Goal: Information Seeking & Learning: Find specific fact

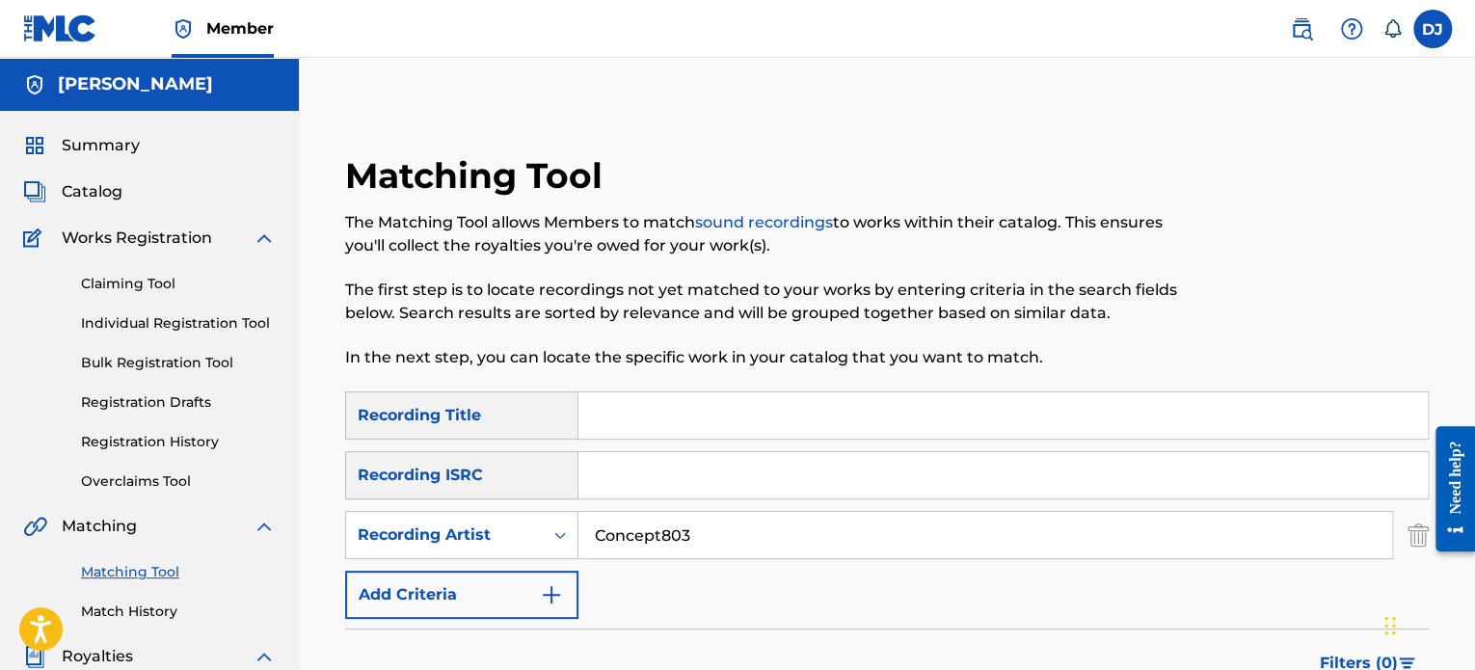
drag, startPoint x: 698, startPoint y: 531, endPoint x: 580, endPoint y: 521, distance: 118.1
click at [580, 521] on input "Concept803" at bounding box center [985, 535] width 814 height 46
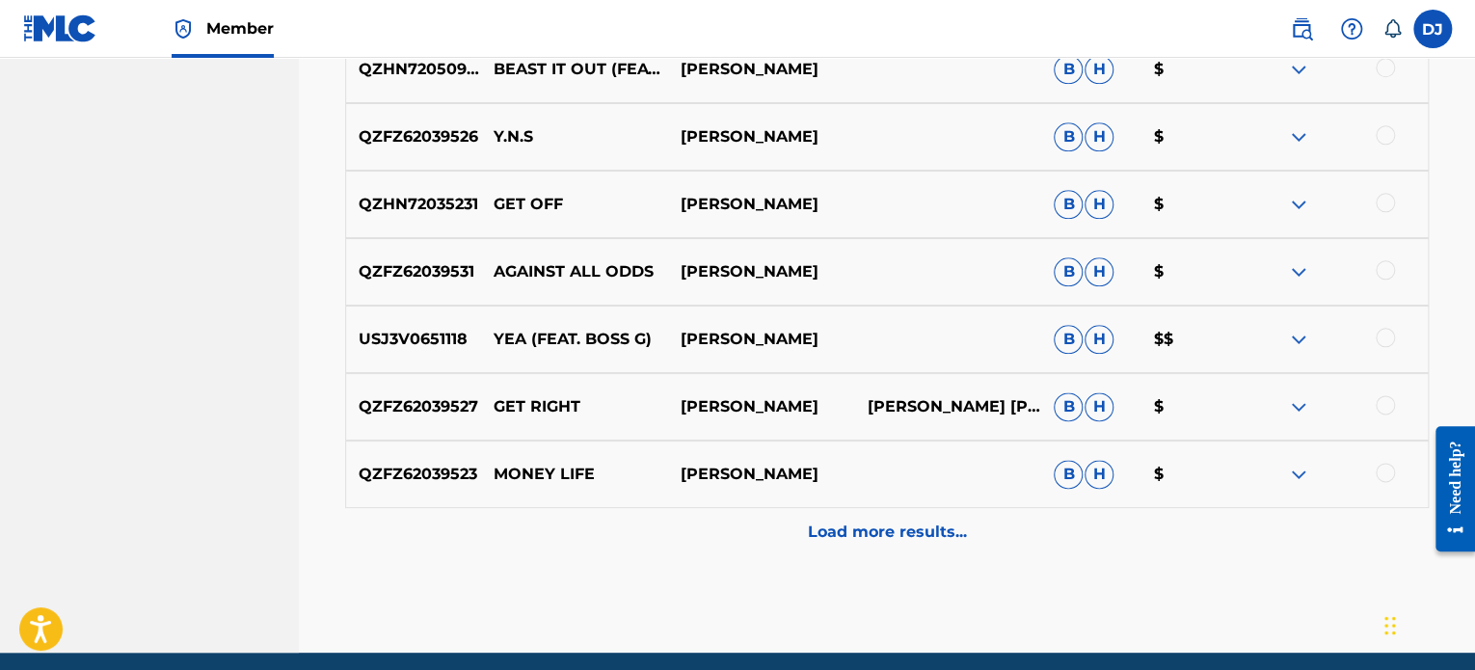
scroll to position [1027, 0]
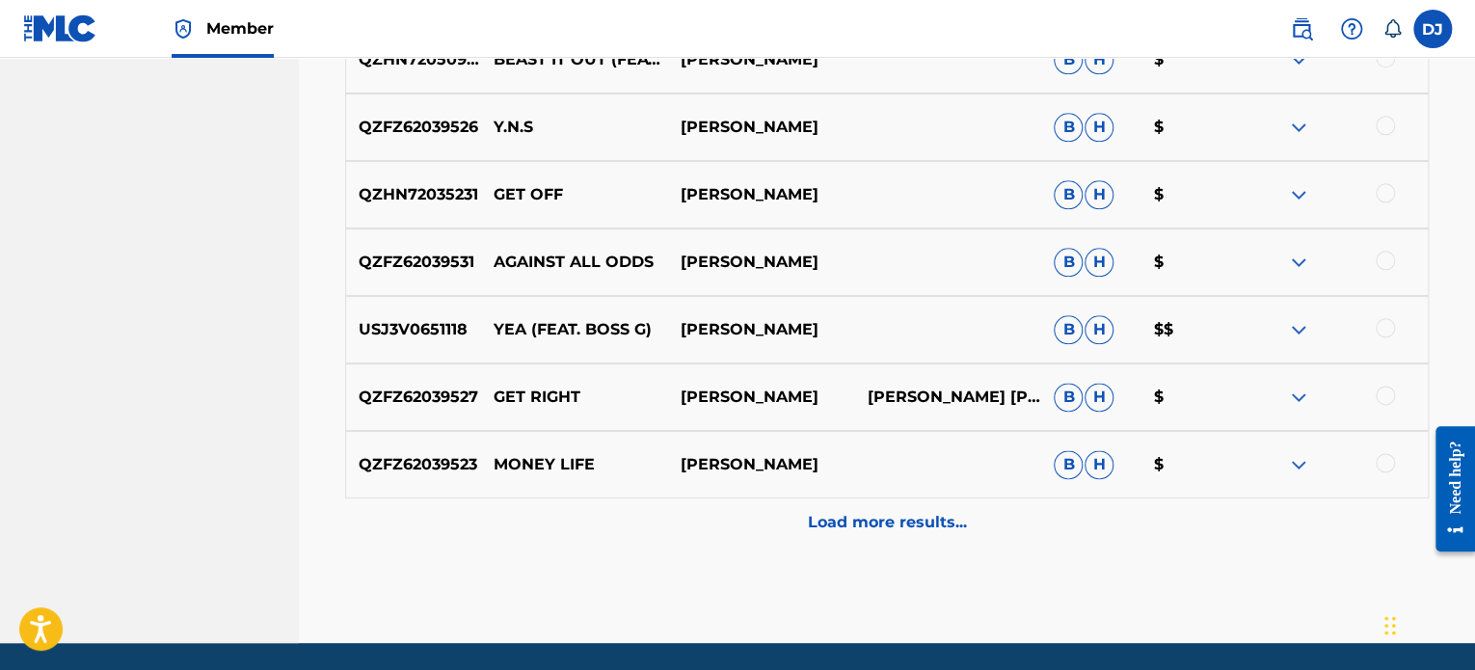
click at [892, 534] on div "Load more results..." at bounding box center [886, 522] width 1083 height 48
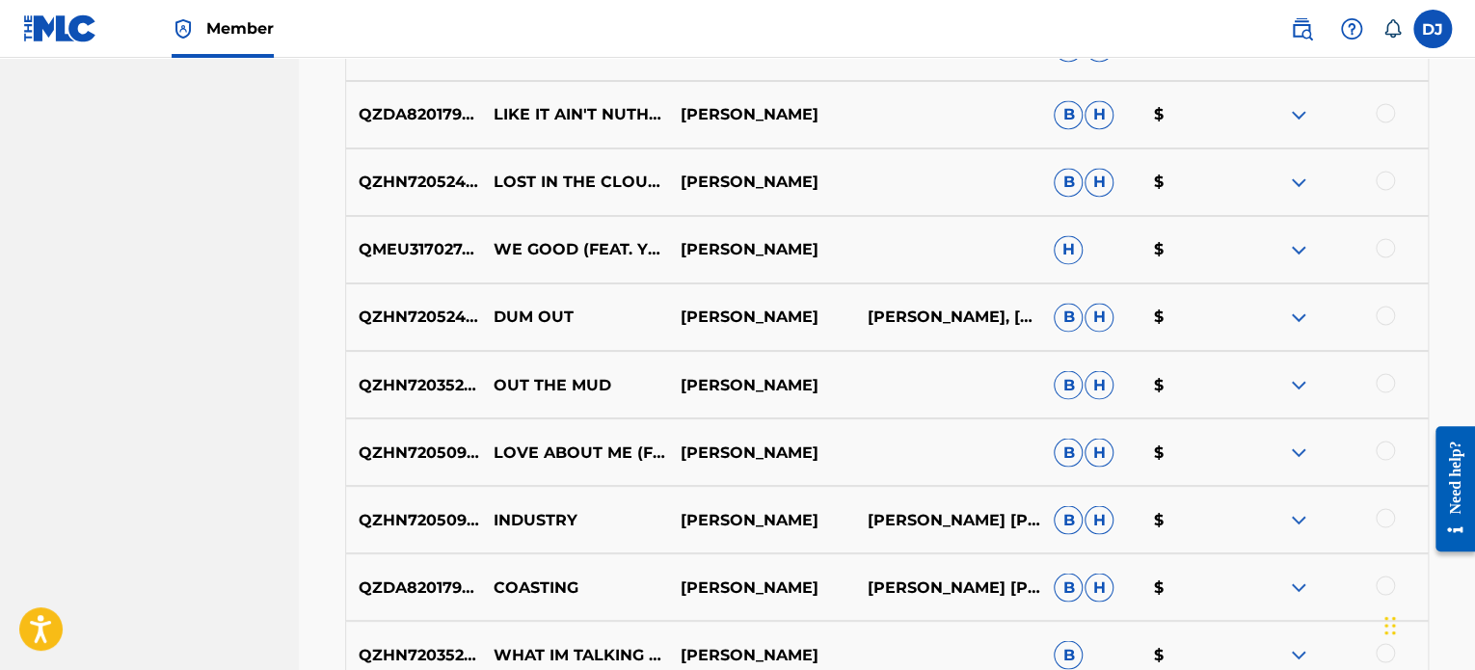
scroll to position [1660, 0]
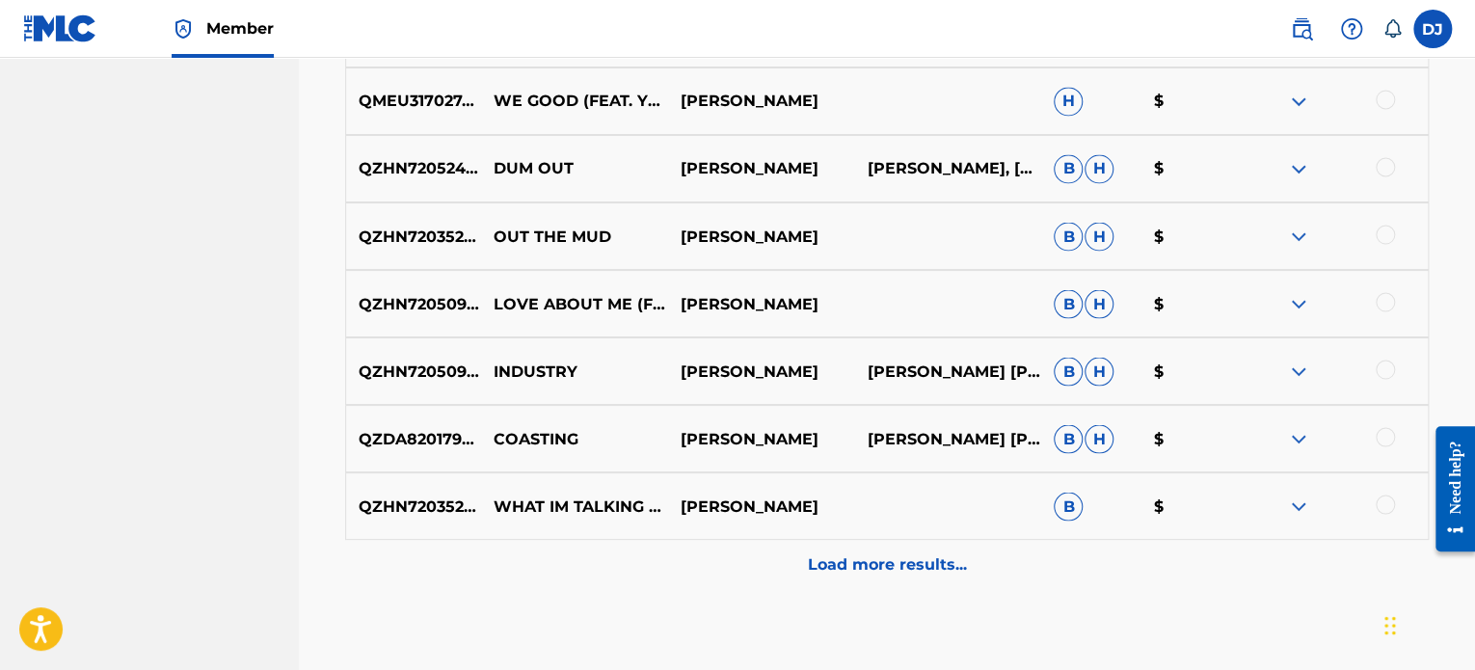
click at [904, 572] on p "Load more results..." at bounding box center [887, 563] width 159 height 23
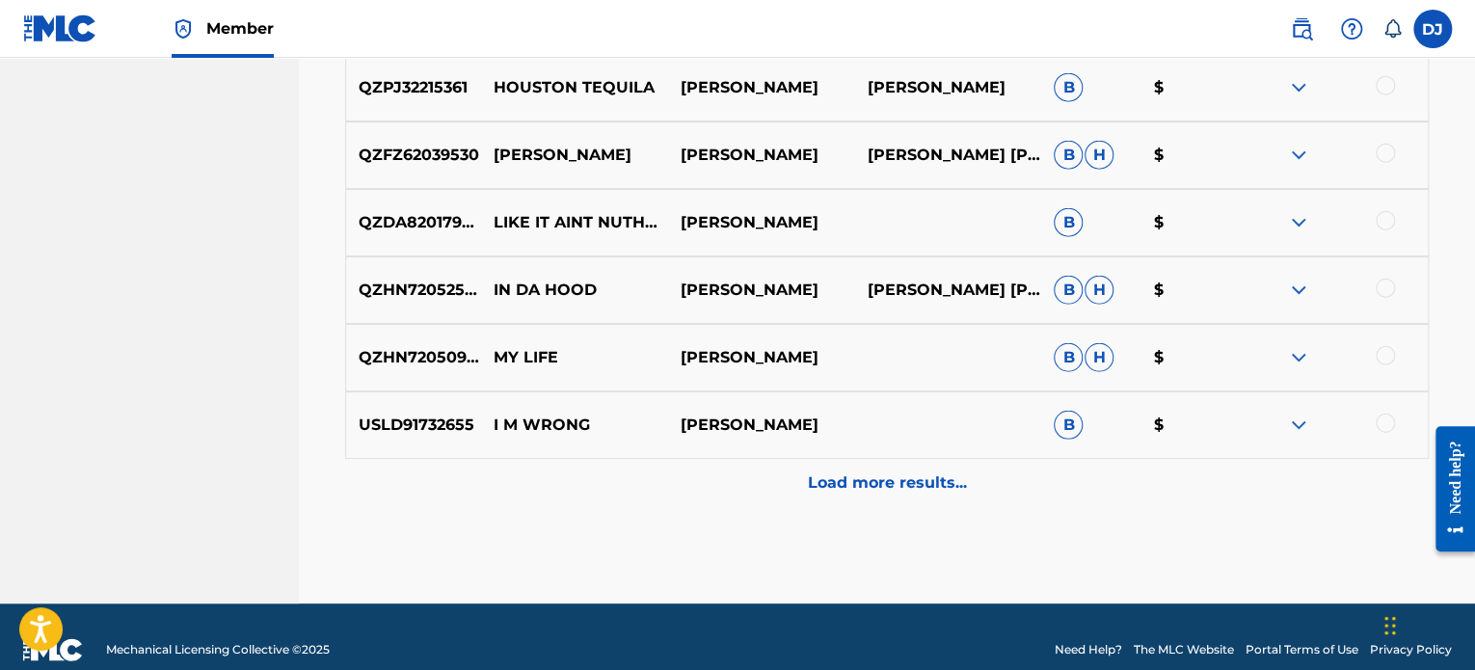
scroll to position [2441, 0]
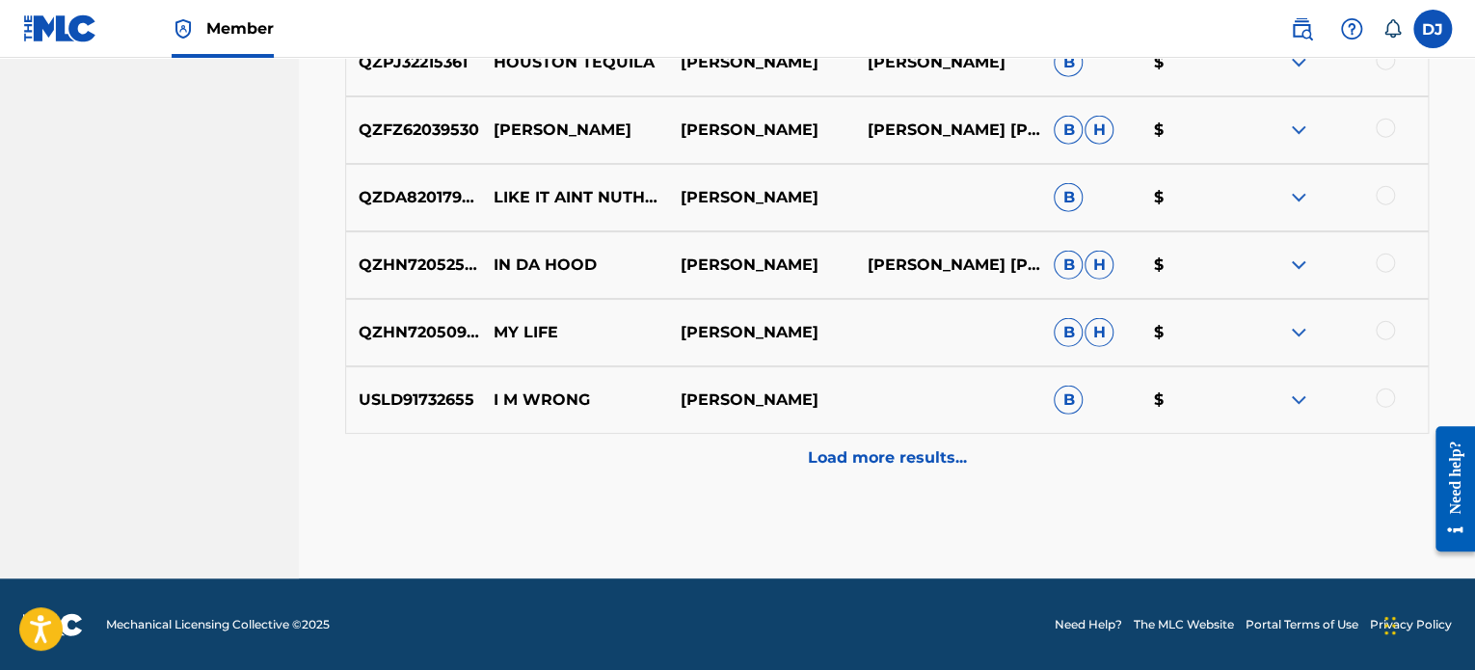
drag, startPoint x: 1480, startPoint y: 378, endPoint x: 3, endPoint y: 144, distance: 1495.2
click at [890, 462] on p "Load more results..." at bounding box center [887, 457] width 159 height 23
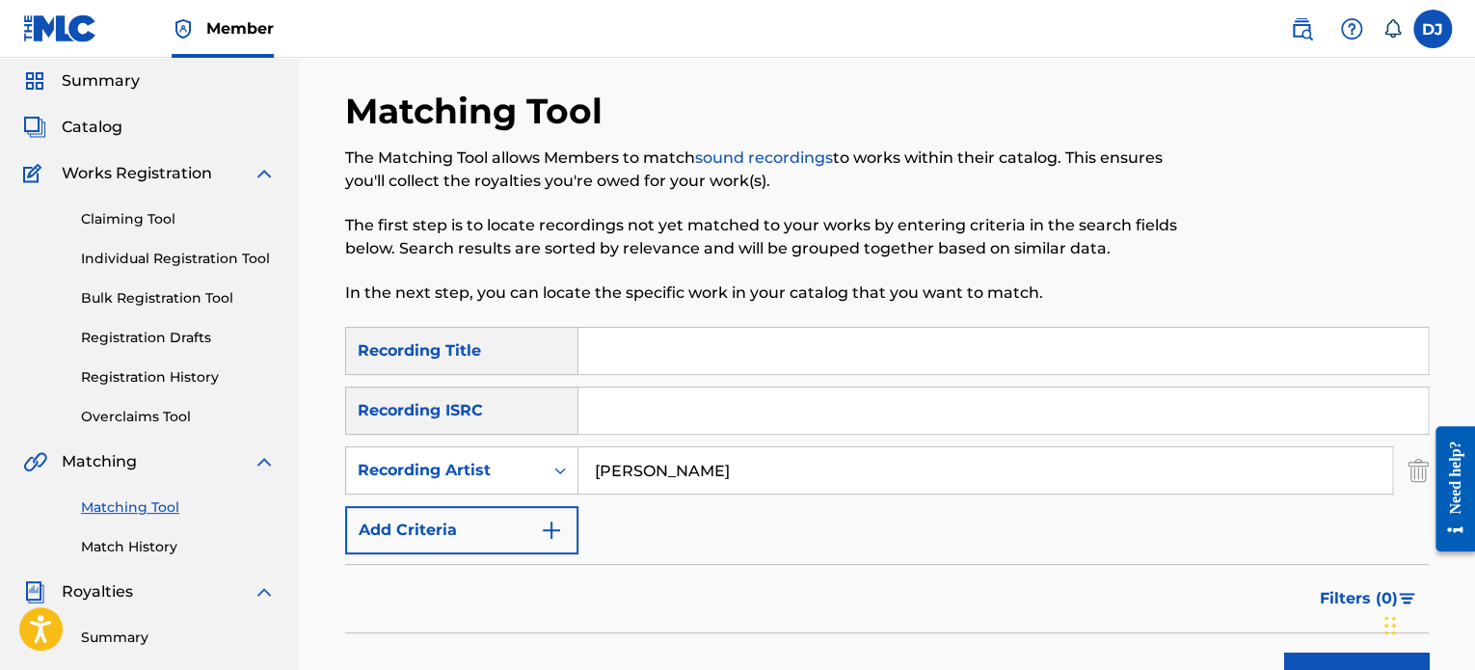
scroll to position [0, 0]
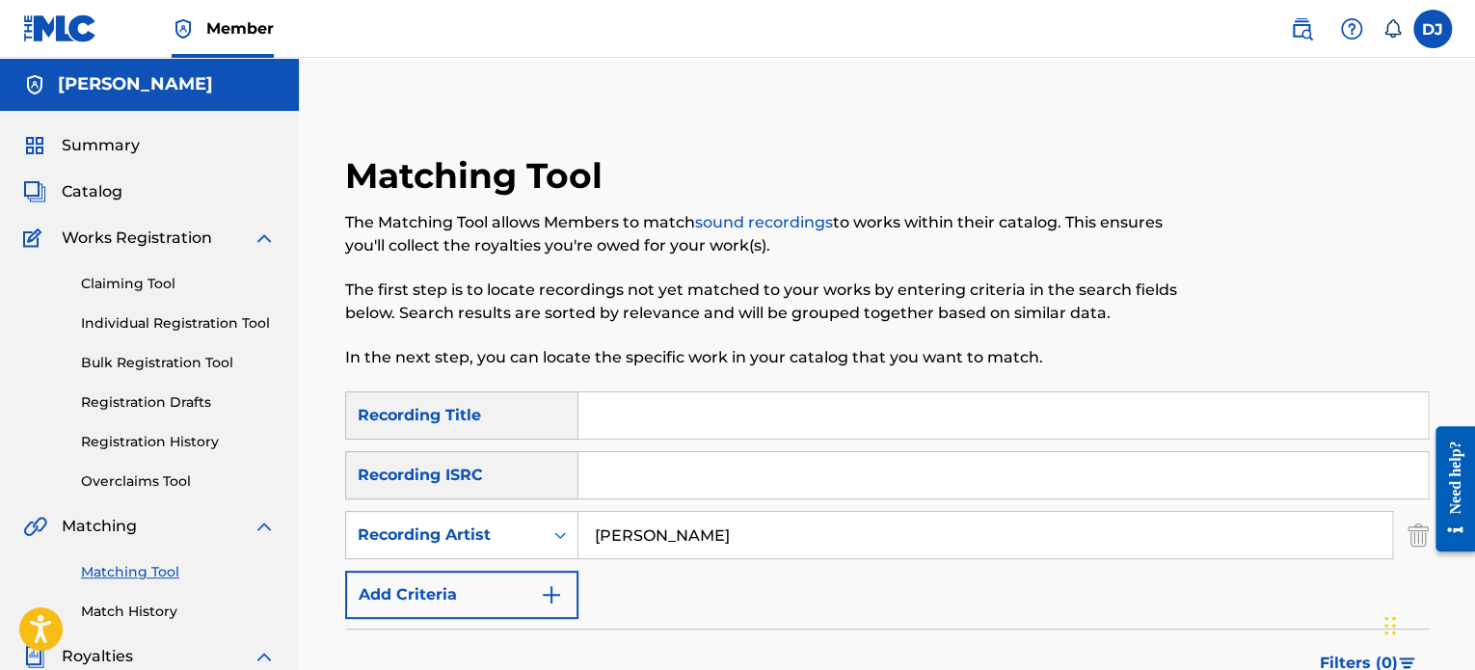
drag, startPoint x: 721, startPoint y: 550, endPoint x: 545, endPoint y: 564, distance: 176.9
click at [545, 564] on div "SearchWithCriteria7e2a29bd-3a41-4fa0-81af-821fb809d021 Recording Title SearchWi…" at bounding box center [886, 504] width 1083 height 227
drag, startPoint x: 545, startPoint y: 564, endPoint x: 555, endPoint y: 564, distance: 10.6
click at [555, 564] on div "SearchWithCriteria7e2a29bd-3a41-4fa0-81af-821fb809d021 Recording Title SearchWi…" at bounding box center [886, 504] width 1083 height 227
click at [663, 527] on input "[PERSON_NAME]" at bounding box center [985, 535] width 814 height 46
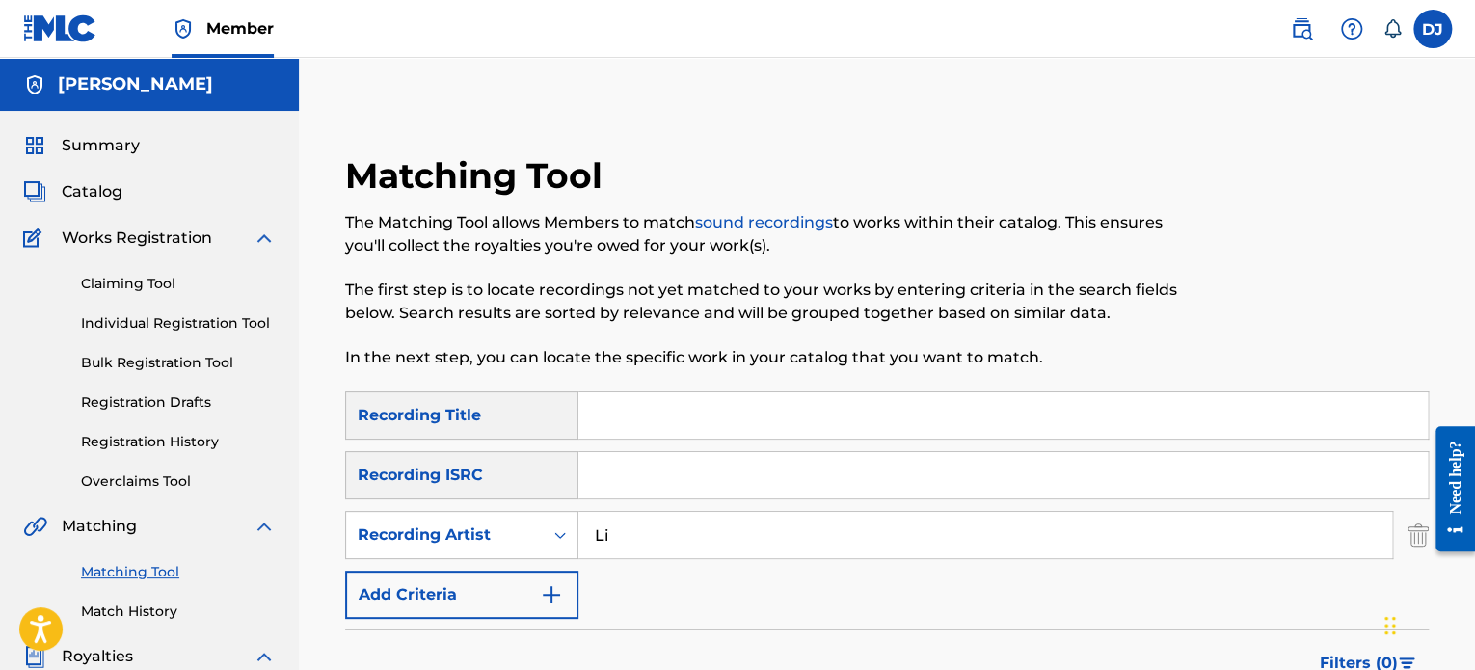
type input "L"
click at [663, 527] on input "Search Form" at bounding box center [985, 535] width 814 height 46
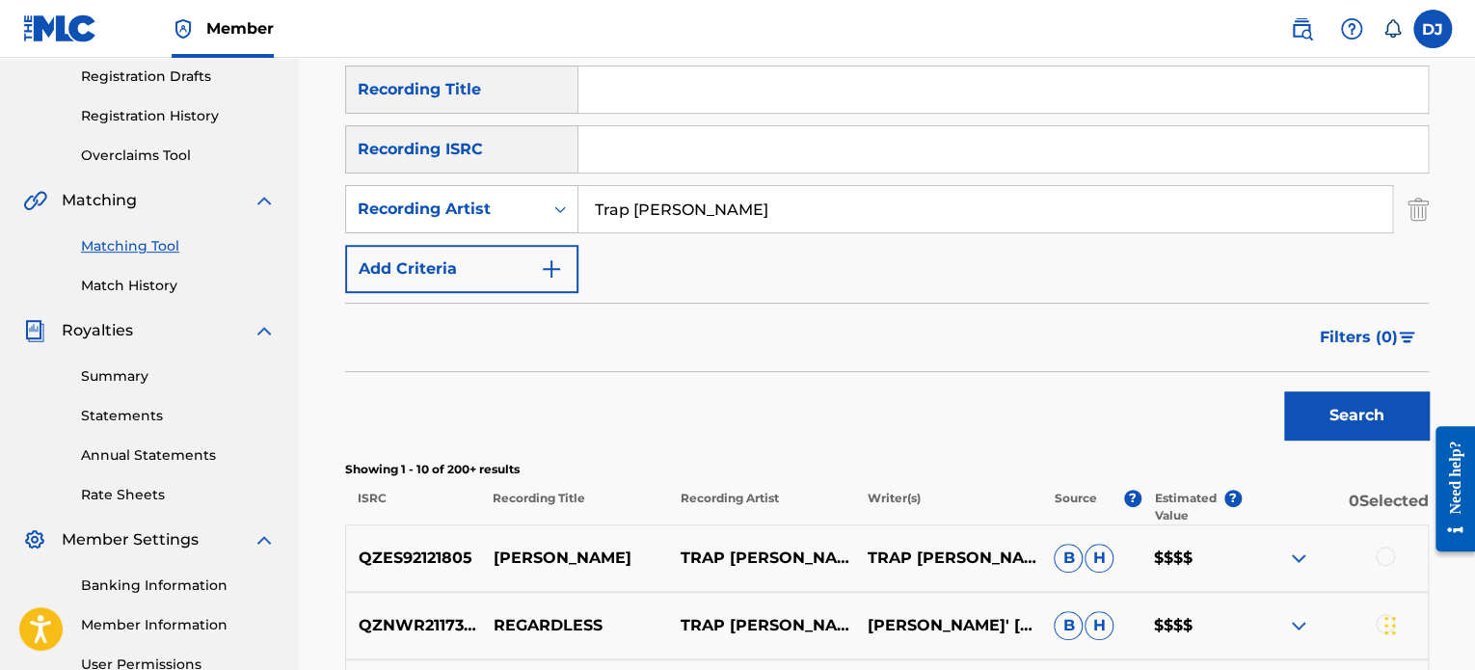
scroll to position [359, 0]
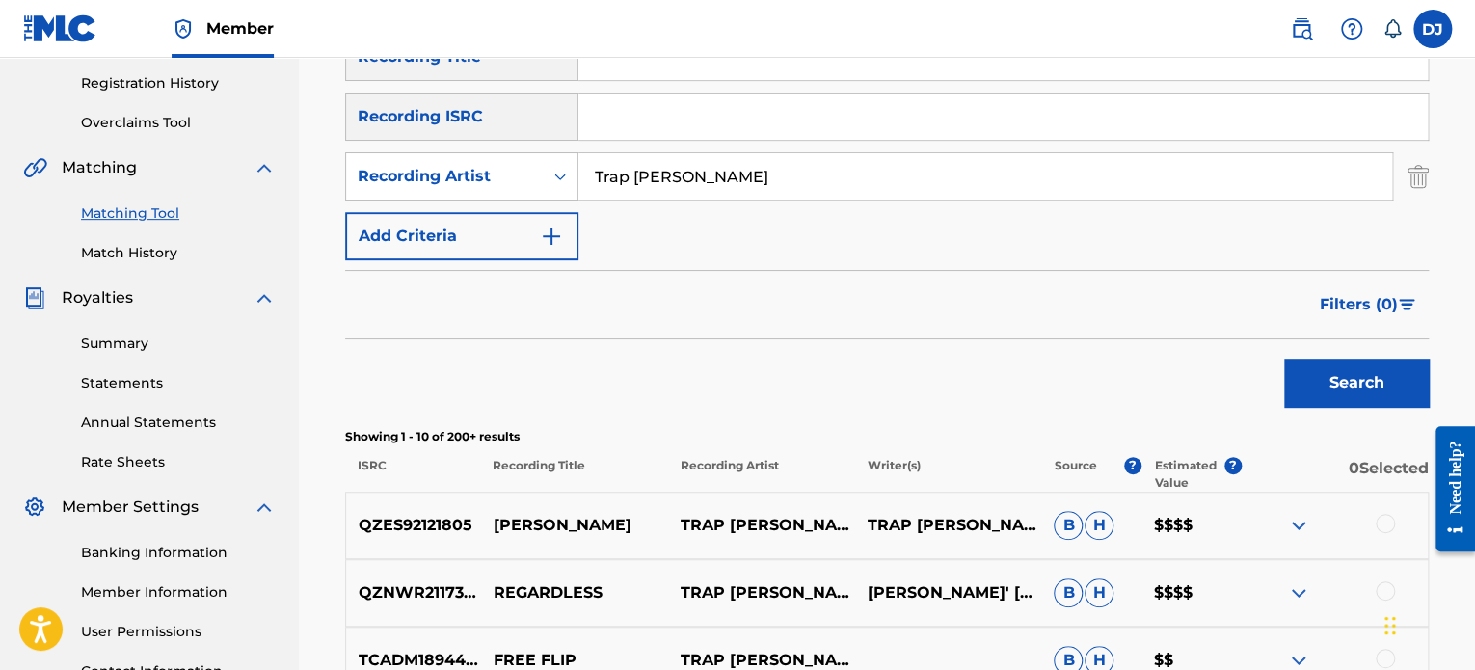
click at [1374, 394] on button "Search" at bounding box center [1356, 383] width 145 height 48
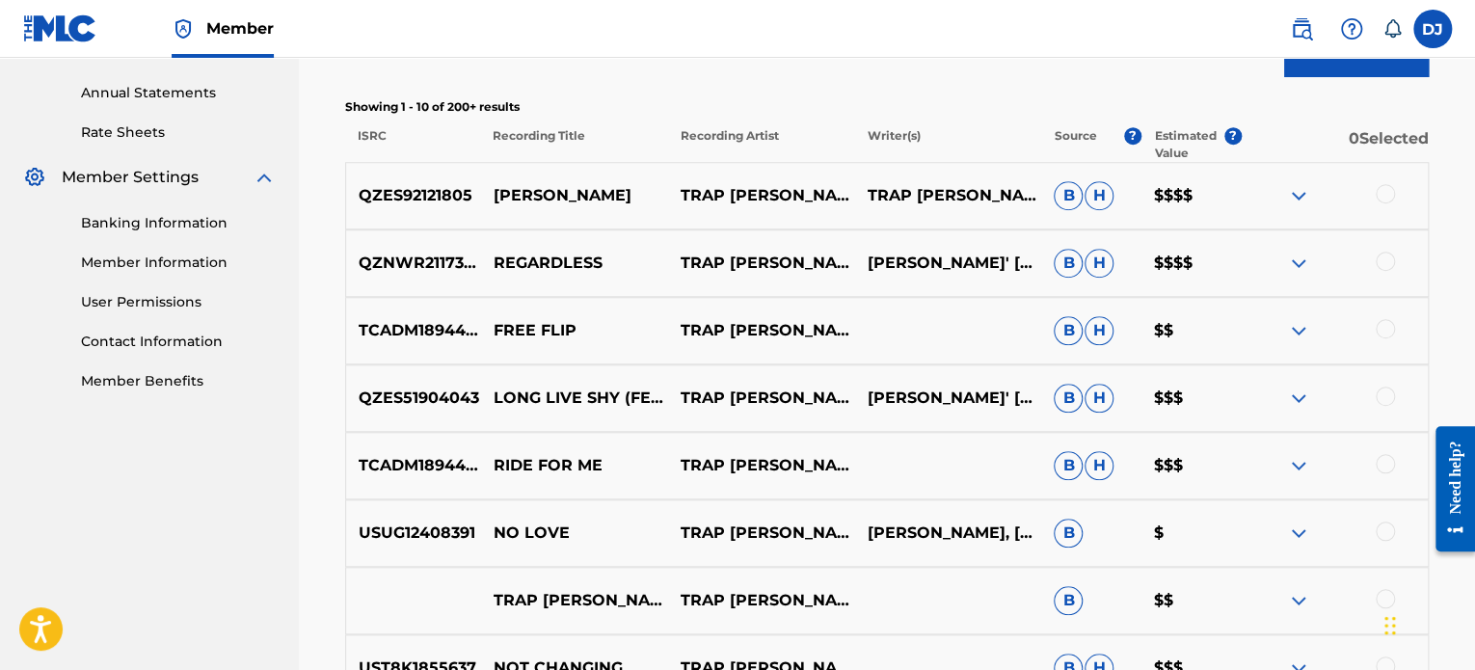
scroll to position [659, 0]
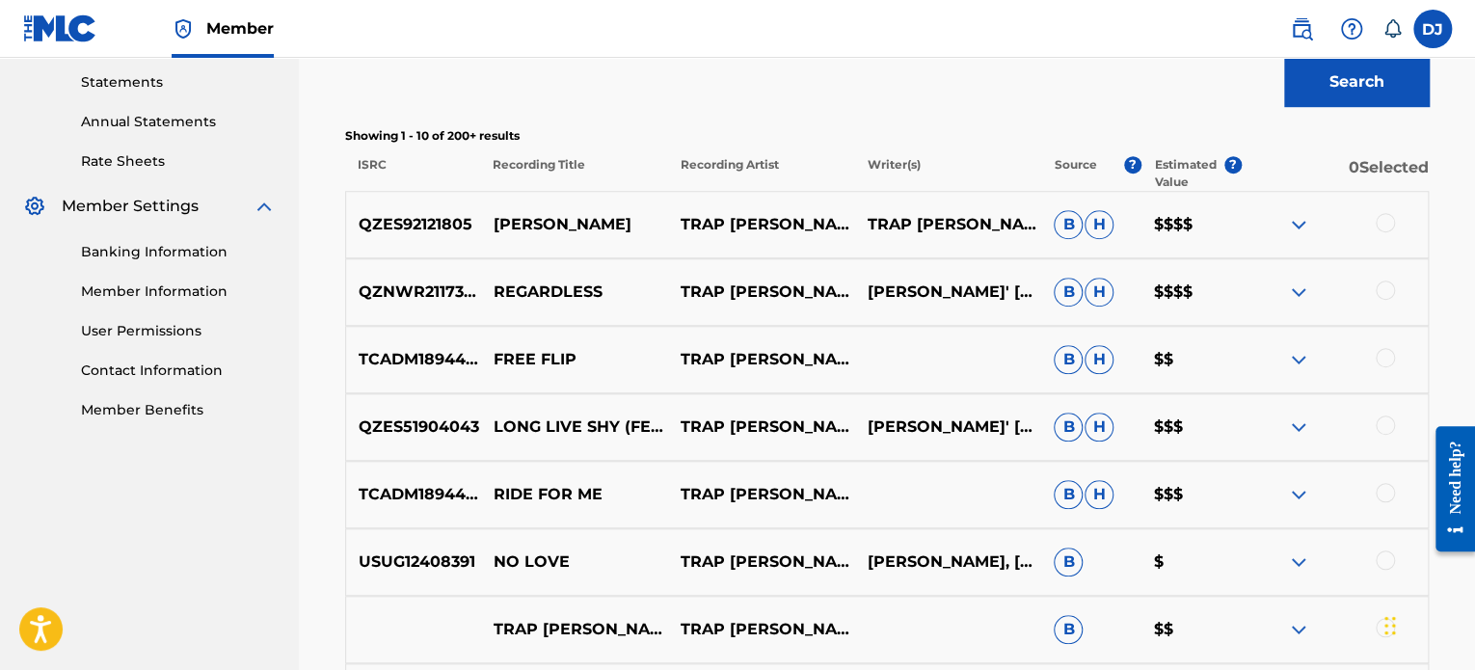
click at [1172, 227] on p "$$$$" at bounding box center [1191, 224] width 100 height 23
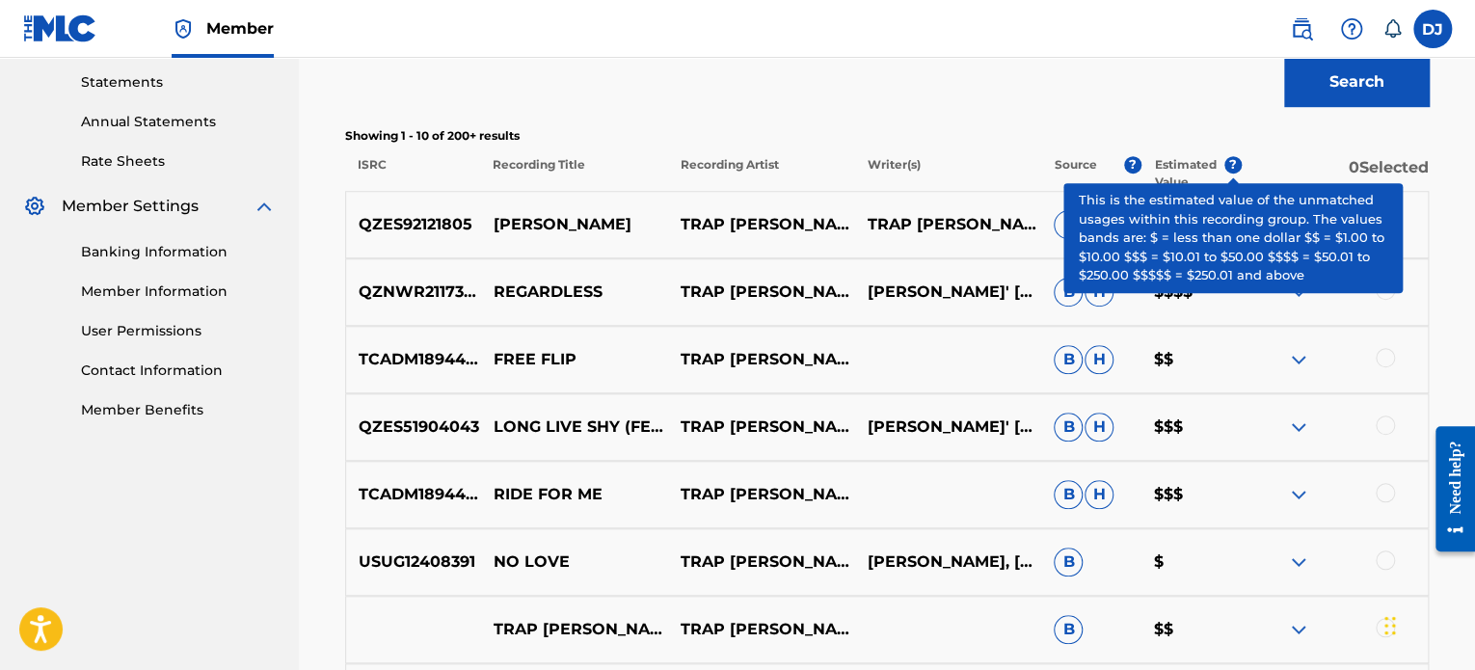
click at [1238, 169] on span "?" at bounding box center [1232, 164] width 17 height 17
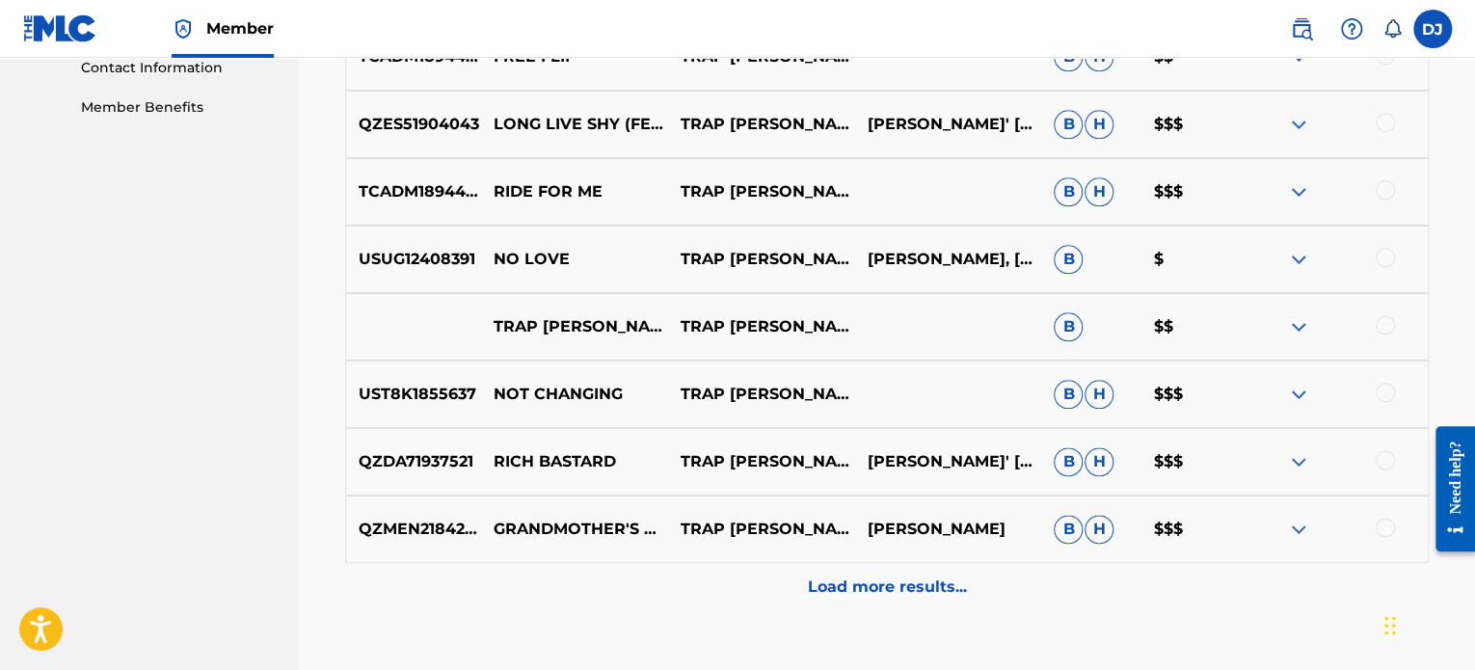
scroll to position [988, 0]
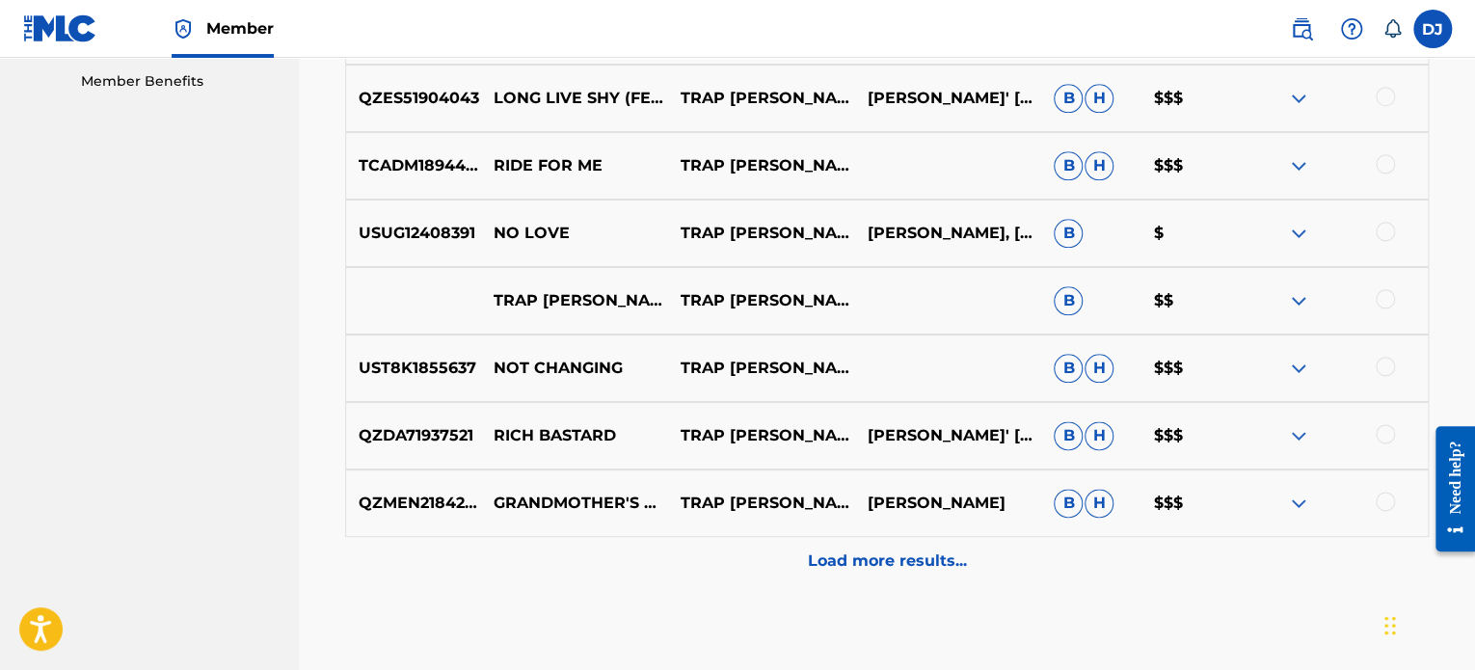
click at [927, 547] on div "Load more results..." at bounding box center [886, 561] width 1083 height 48
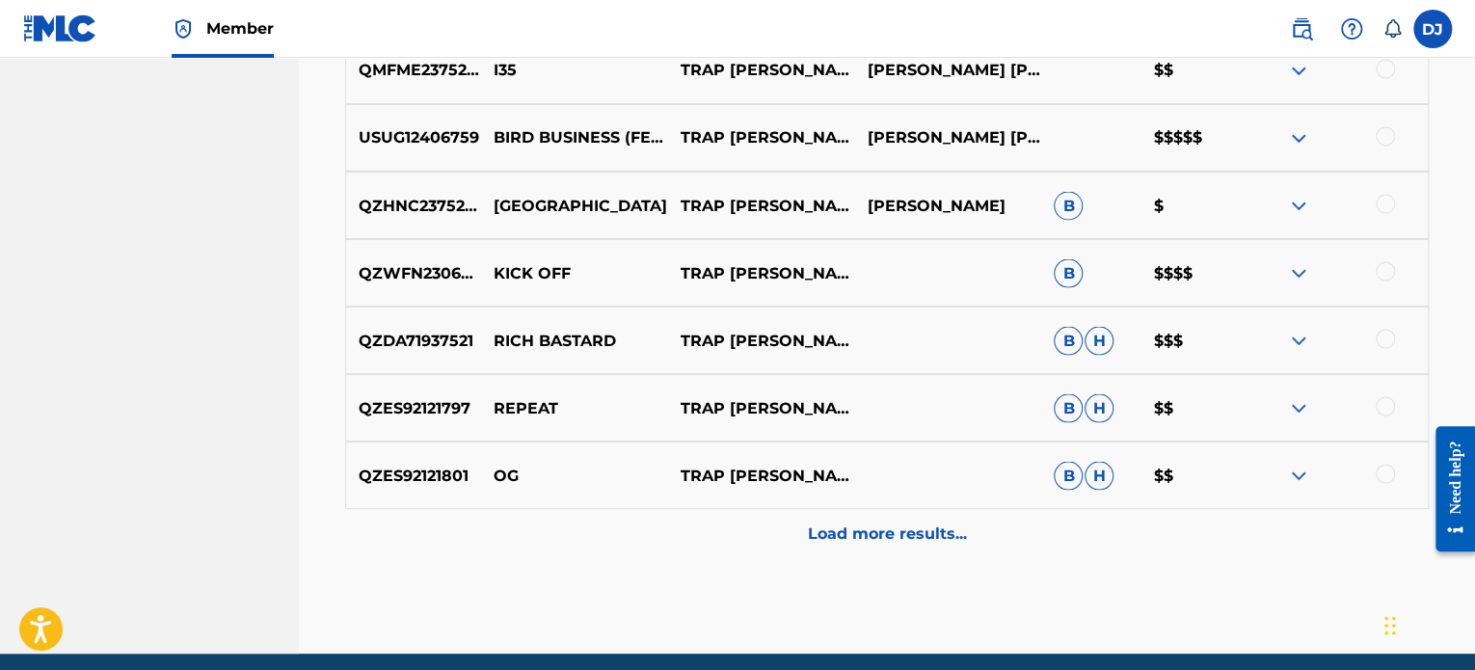
scroll to position [1722, 0]
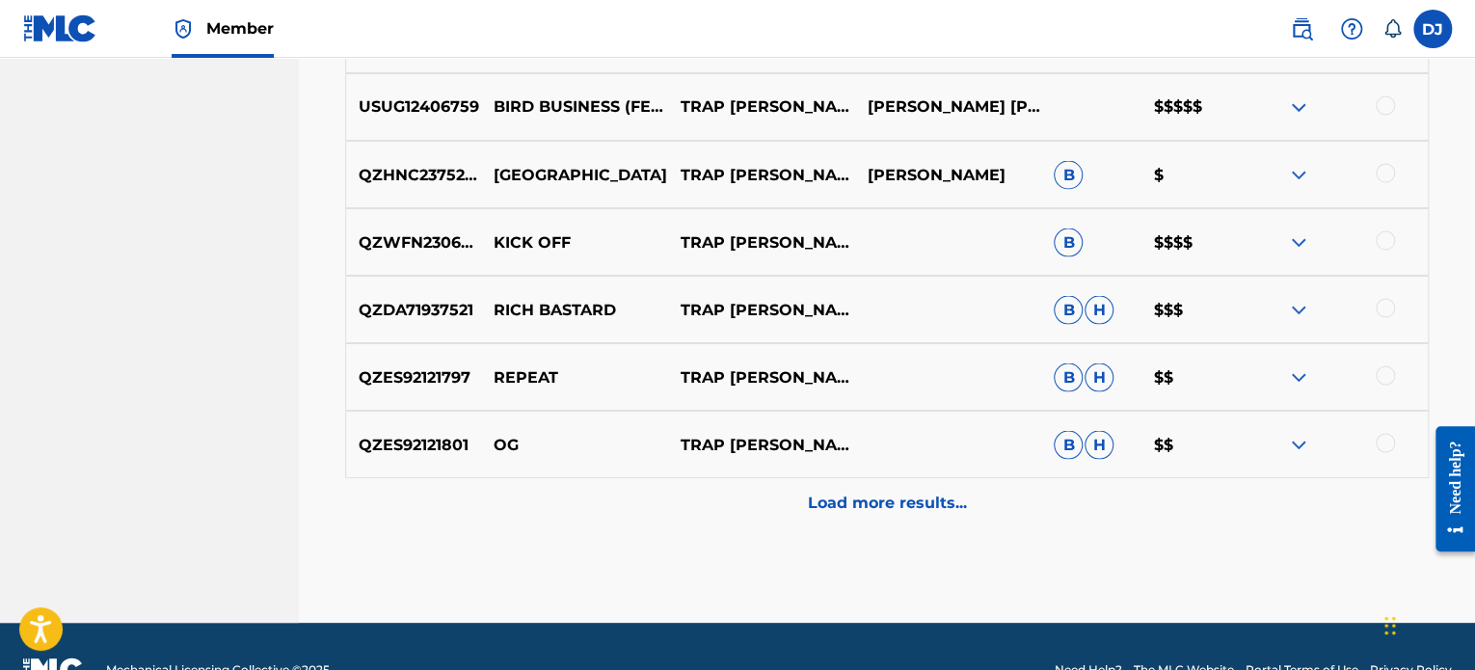
click at [924, 506] on p "Load more results..." at bounding box center [887, 502] width 159 height 23
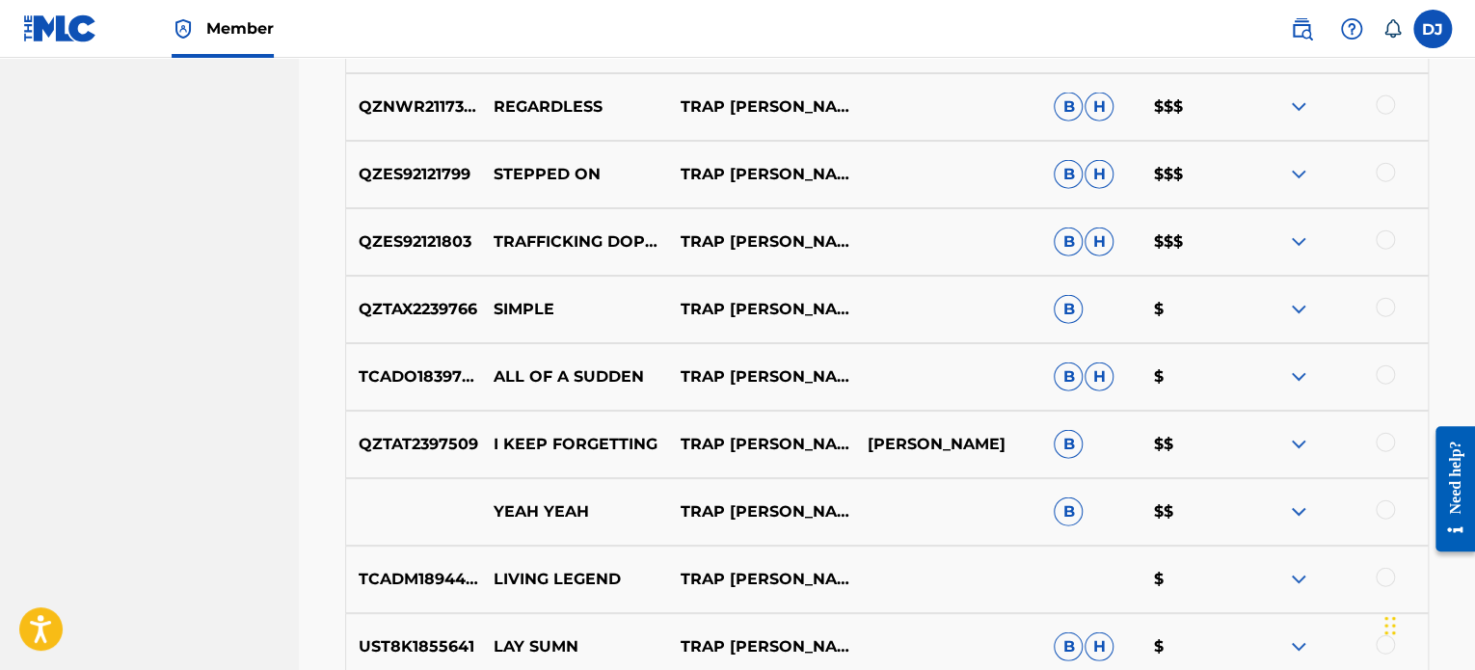
scroll to position [2441, 0]
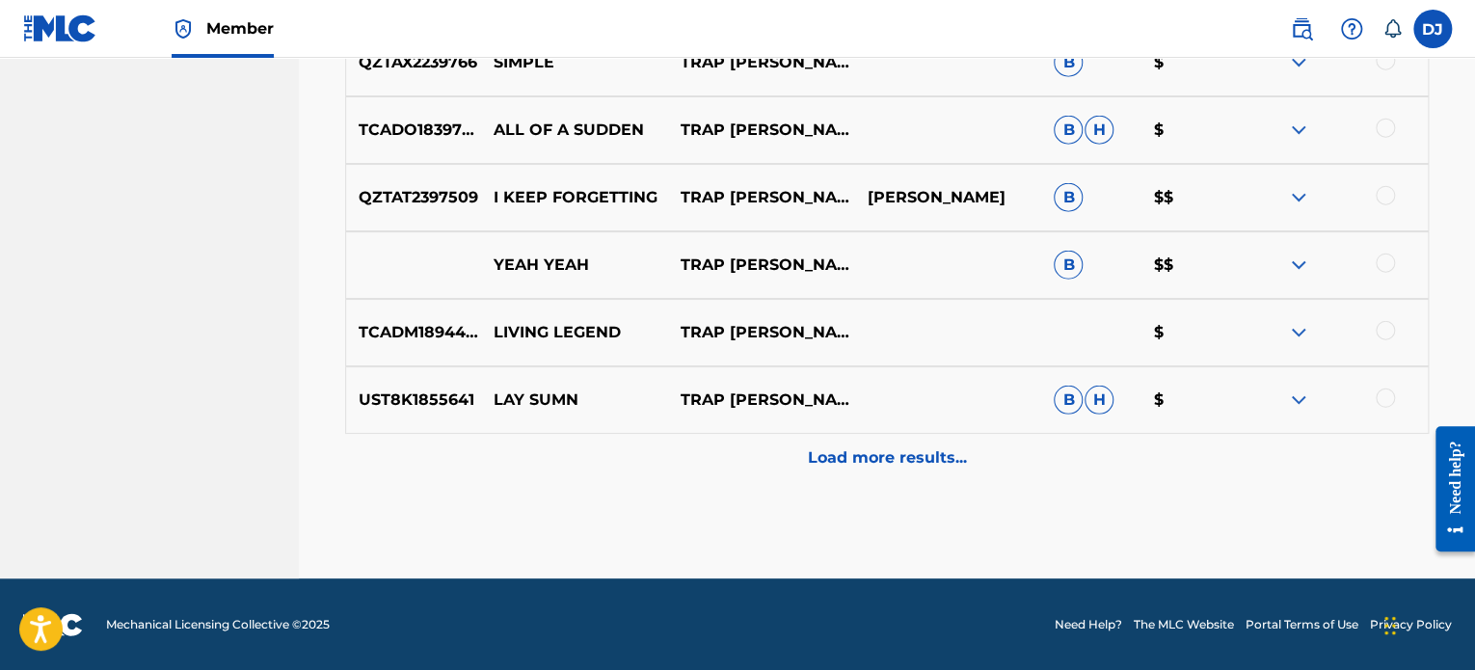
click at [897, 448] on p "Load more results..." at bounding box center [887, 457] width 159 height 23
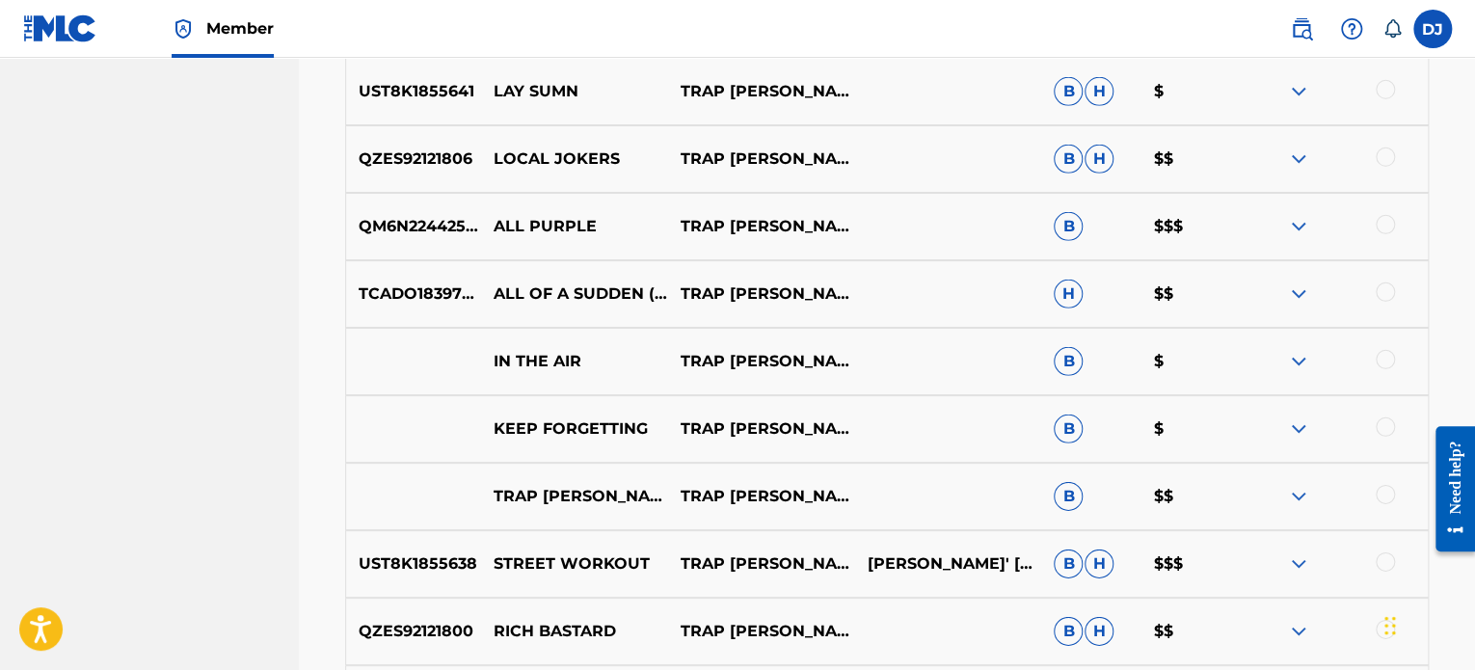
scroll to position [3115, 0]
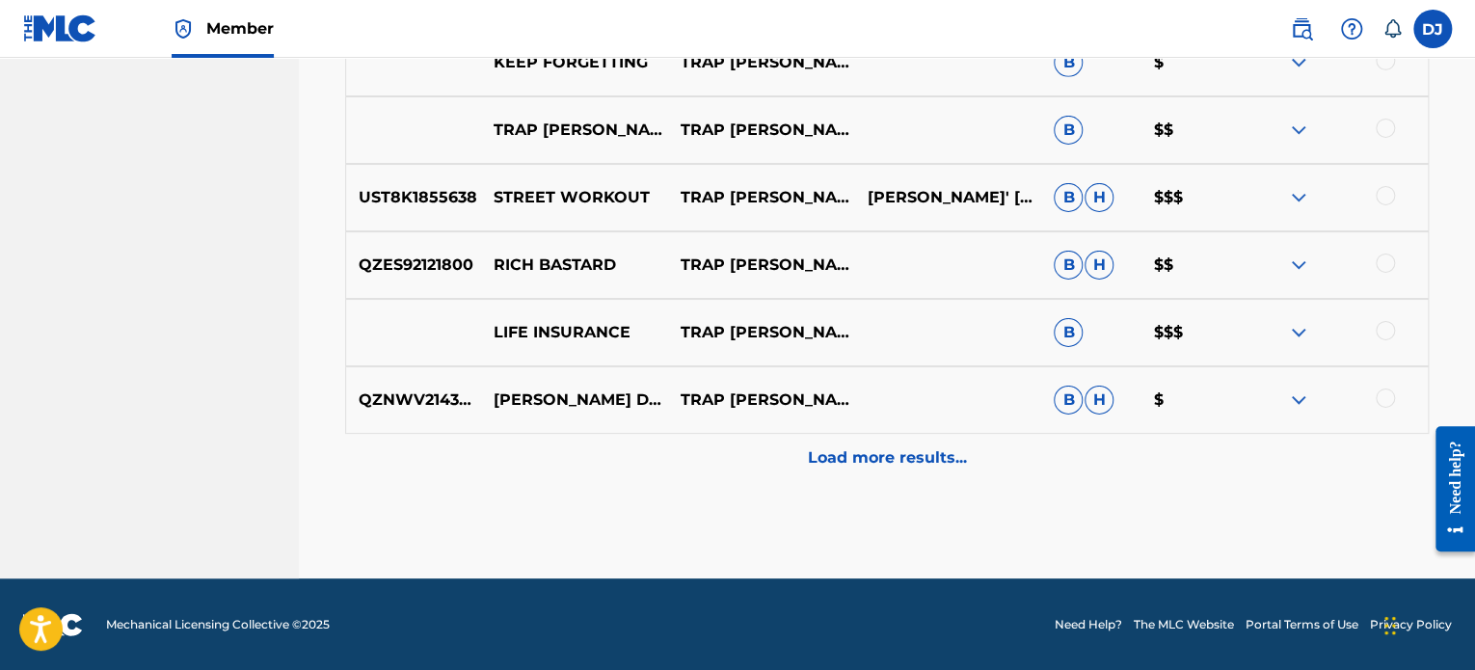
click at [876, 475] on div "Load more results..." at bounding box center [886, 458] width 1083 height 48
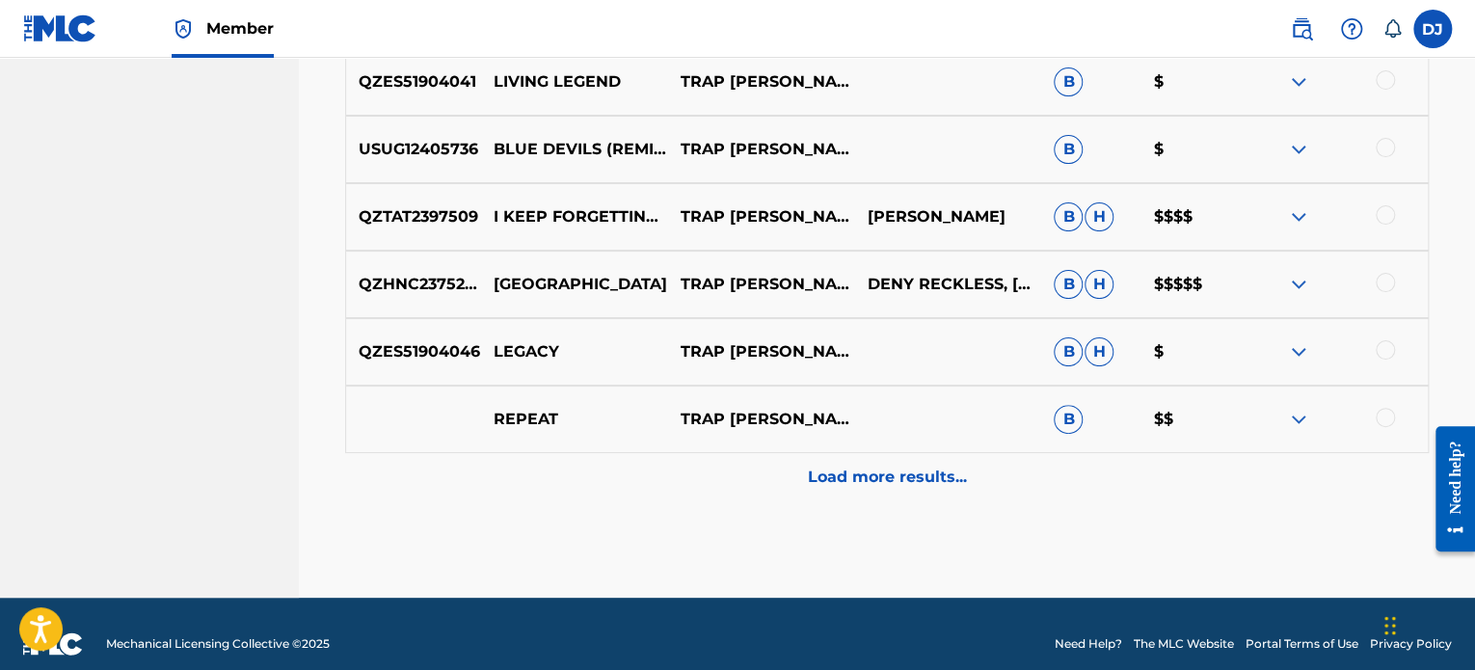
scroll to position [3790, 0]
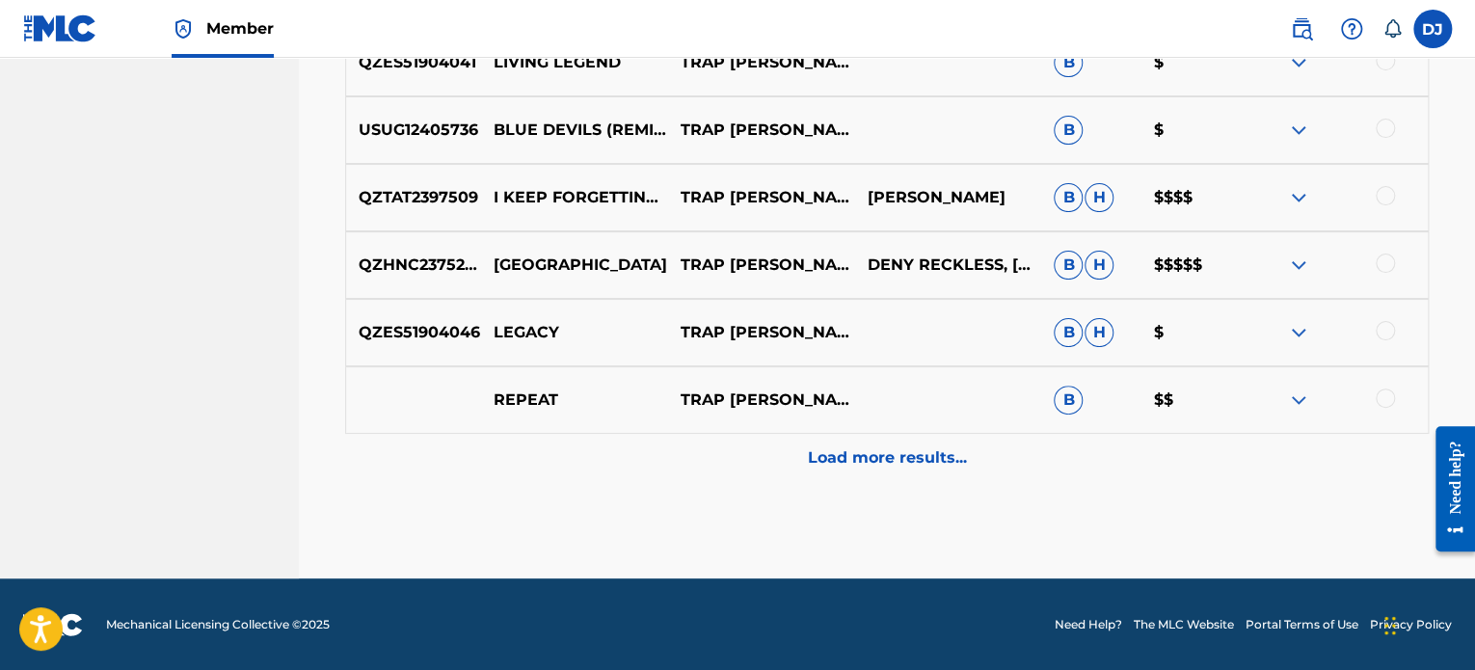
click at [918, 471] on div "Load more results..." at bounding box center [886, 458] width 1083 height 48
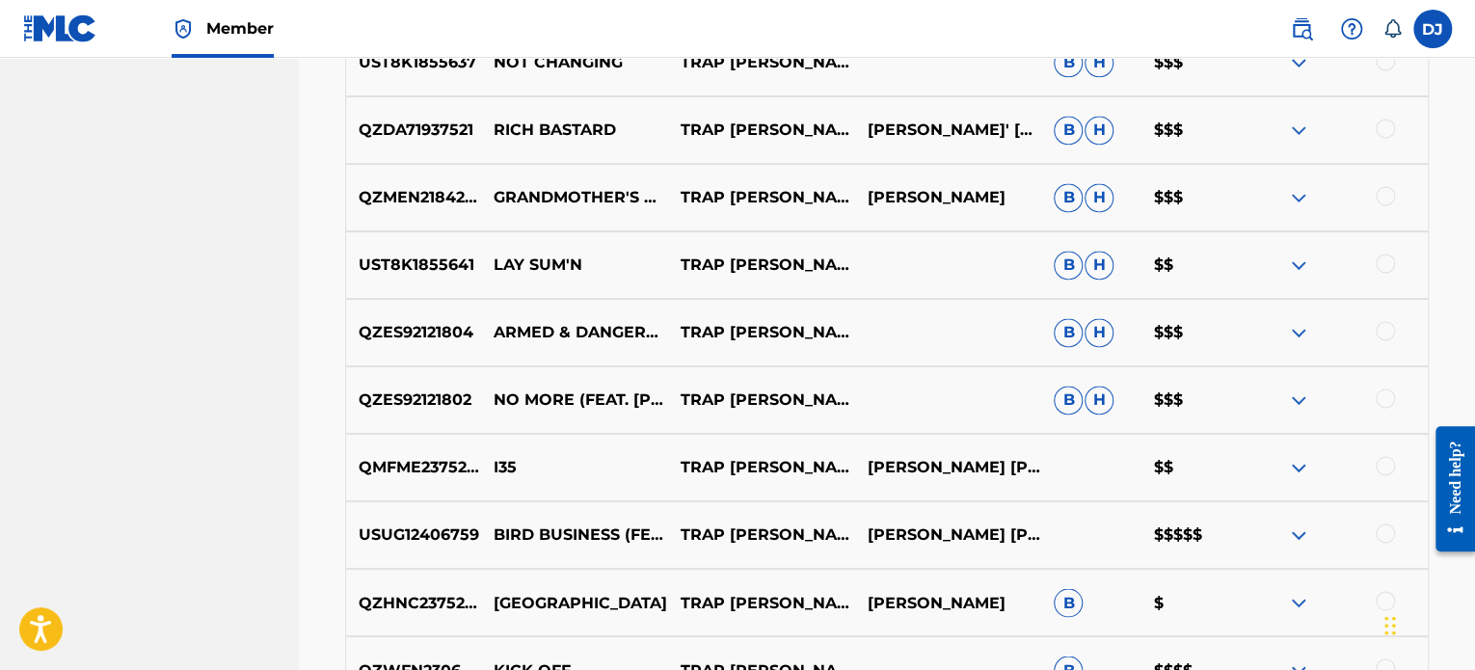
scroll to position [371, 0]
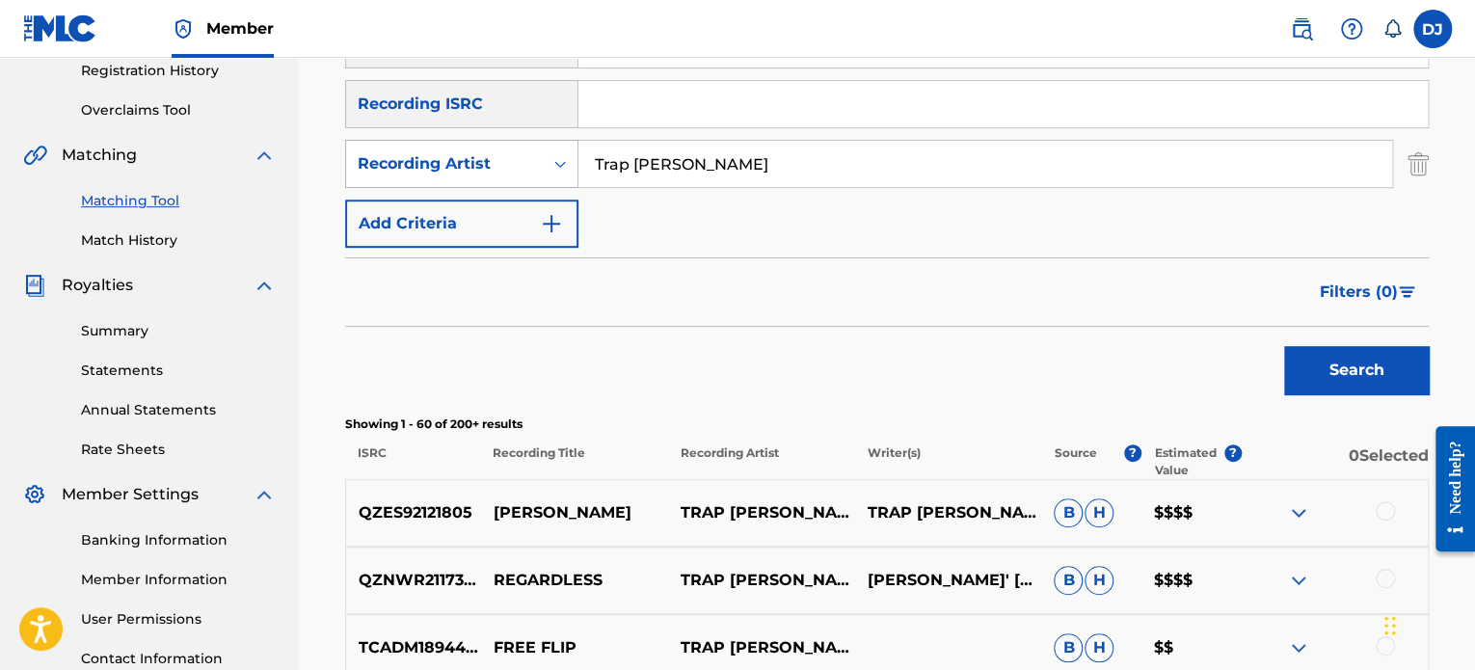
drag, startPoint x: 802, startPoint y: 174, endPoint x: 443, endPoint y: 184, distance: 358.7
click at [443, 184] on div "SearchWithCriteria7f845b37-de95-4691-bdf4-c83c7a3b56cf Recording Artist Trap [P…" at bounding box center [886, 164] width 1083 height 48
type input "Blacc Zacc"
click at [1284, 346] on button "Search" at bounding box center [1356, 370] width 145 height 48
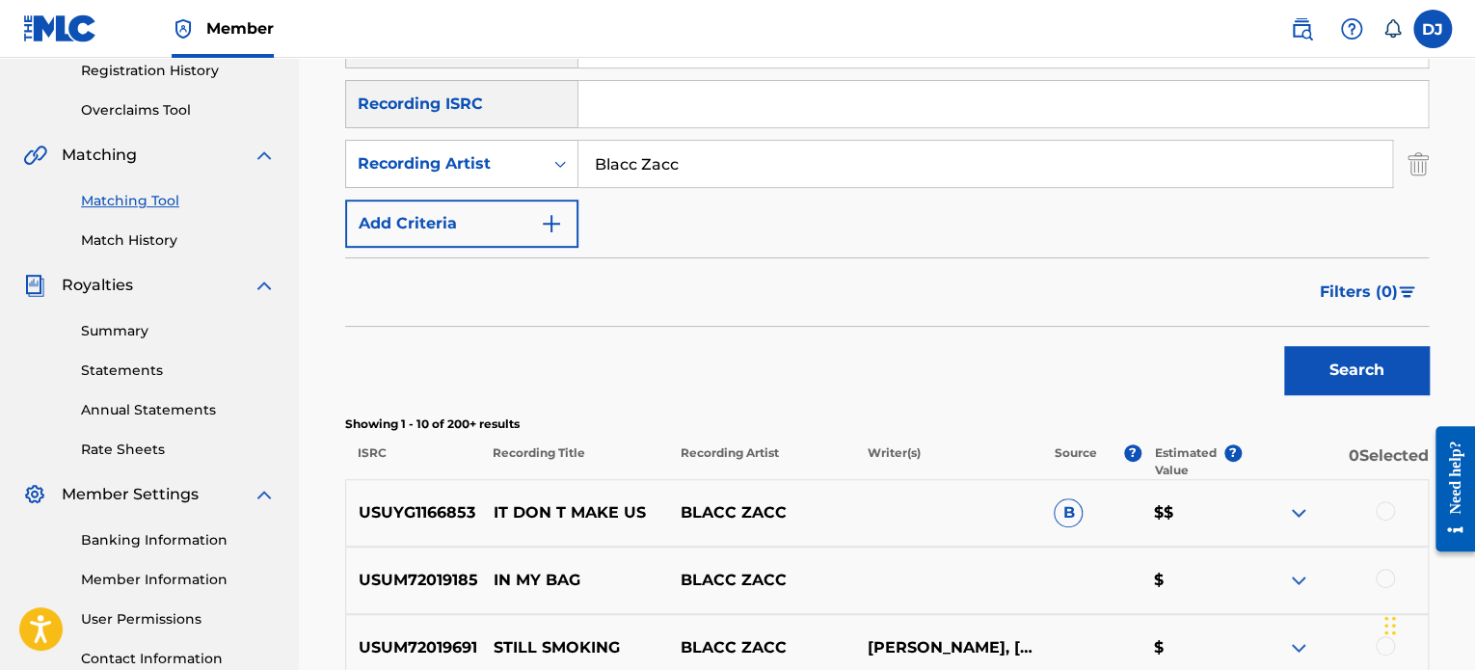
click at [1160, 501] on p "$$" at bounding box center [1191, 512] width 100 height 23
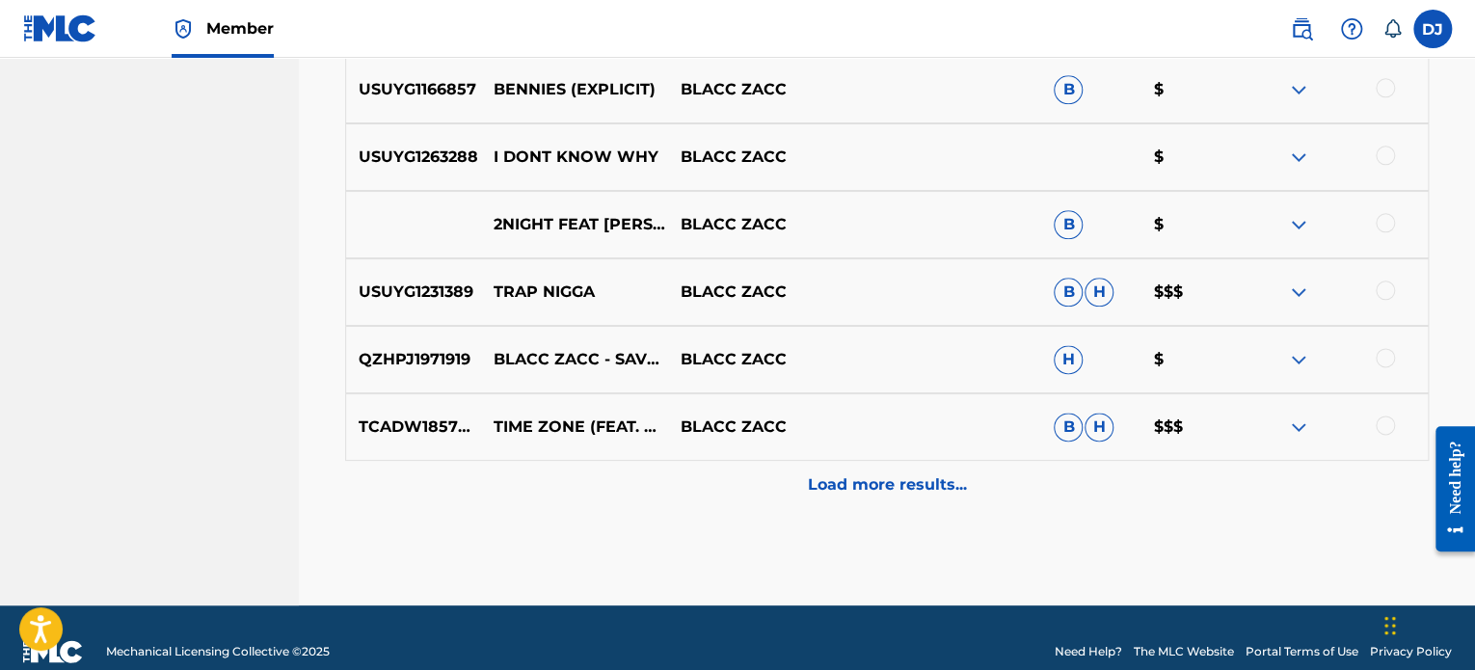
scroll to position [1065, 0]
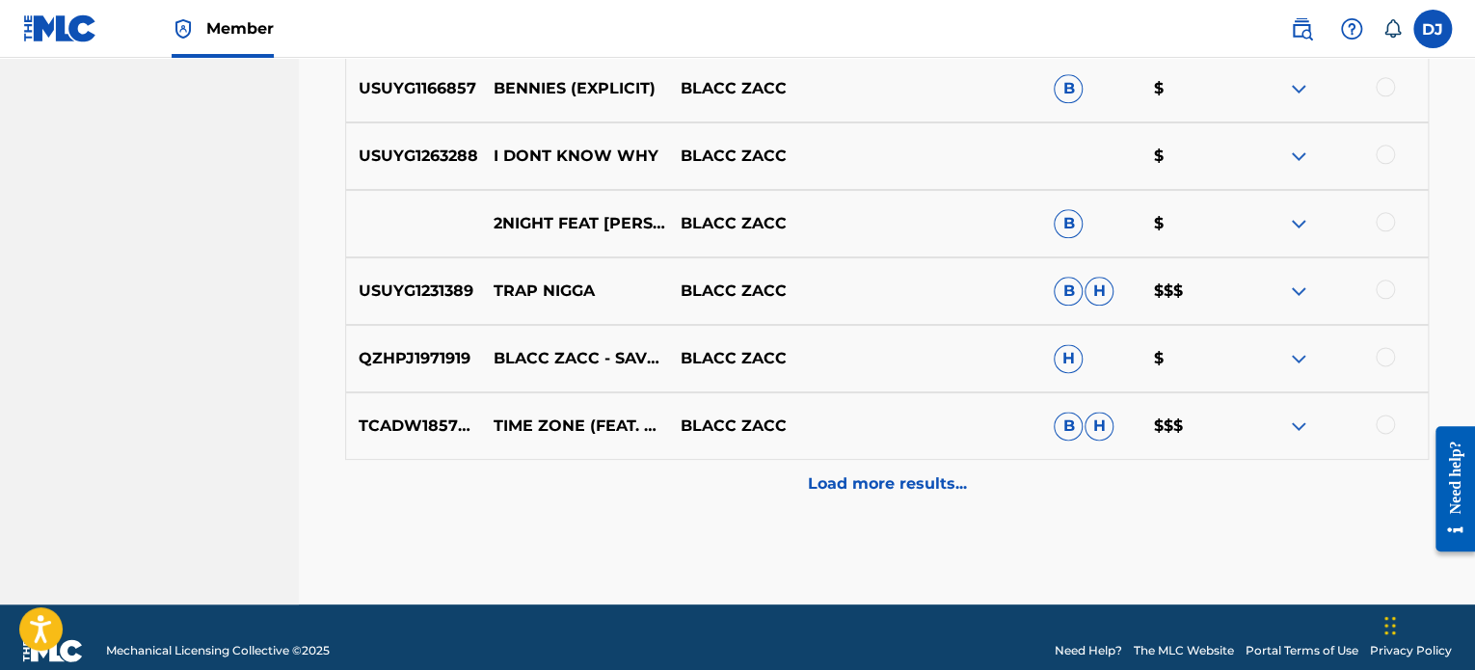
click at [865, 481] on p "Load more results..." at bounding box center [887, 483] width 159 height 23
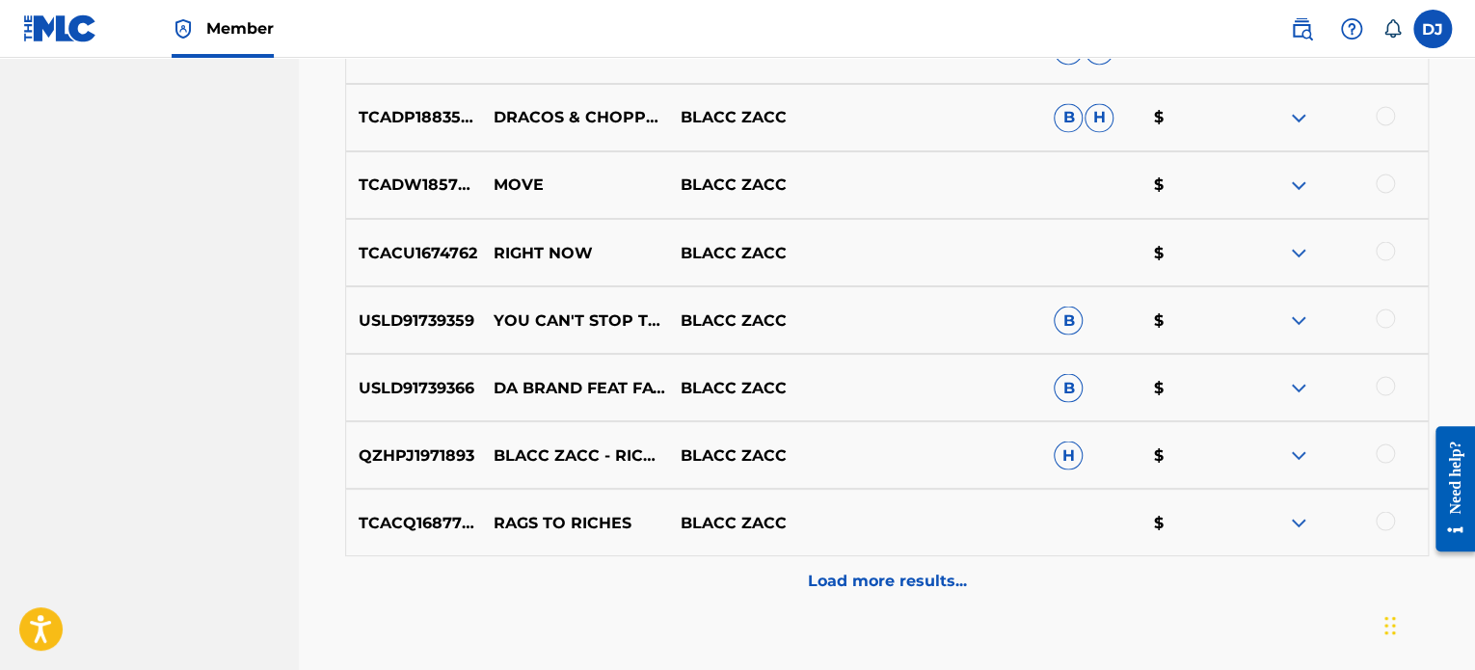
scroll to position [1682, 0]
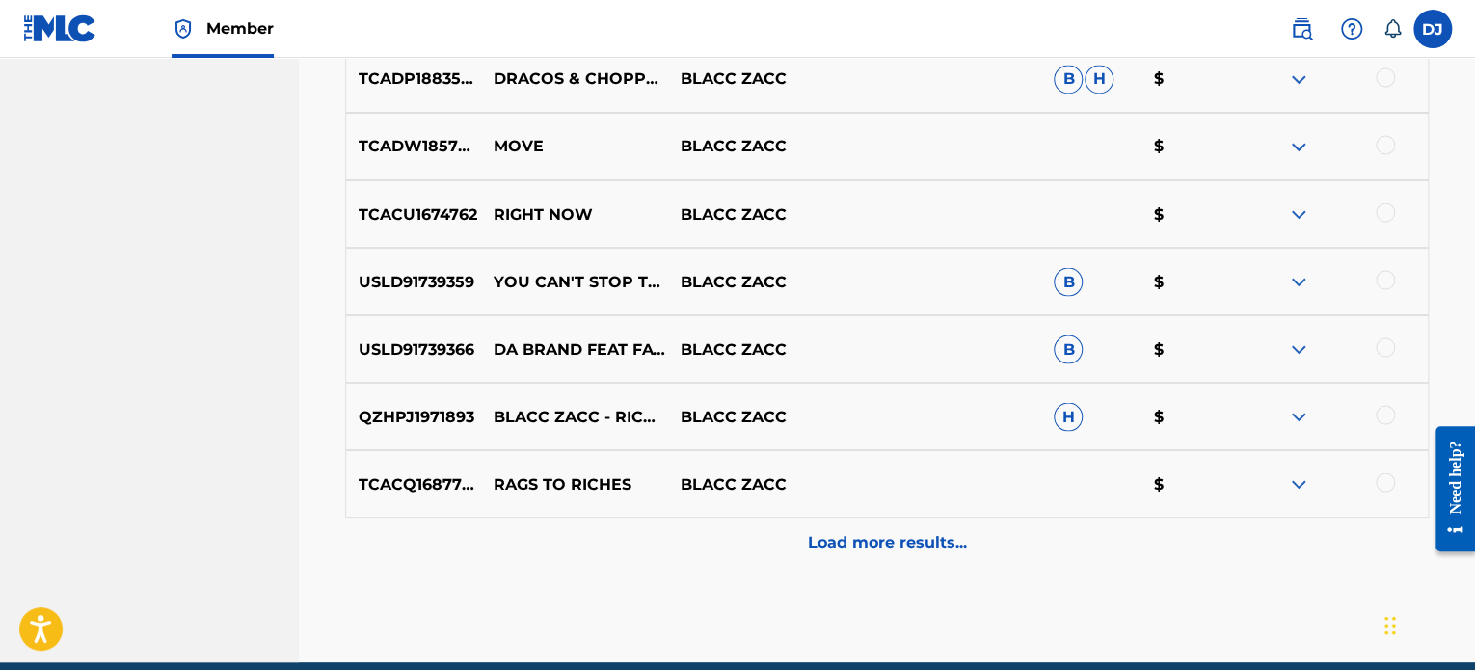
click at [875, 538] on p "Load more results..." at bounding box center [887, 541] width 159 height 23
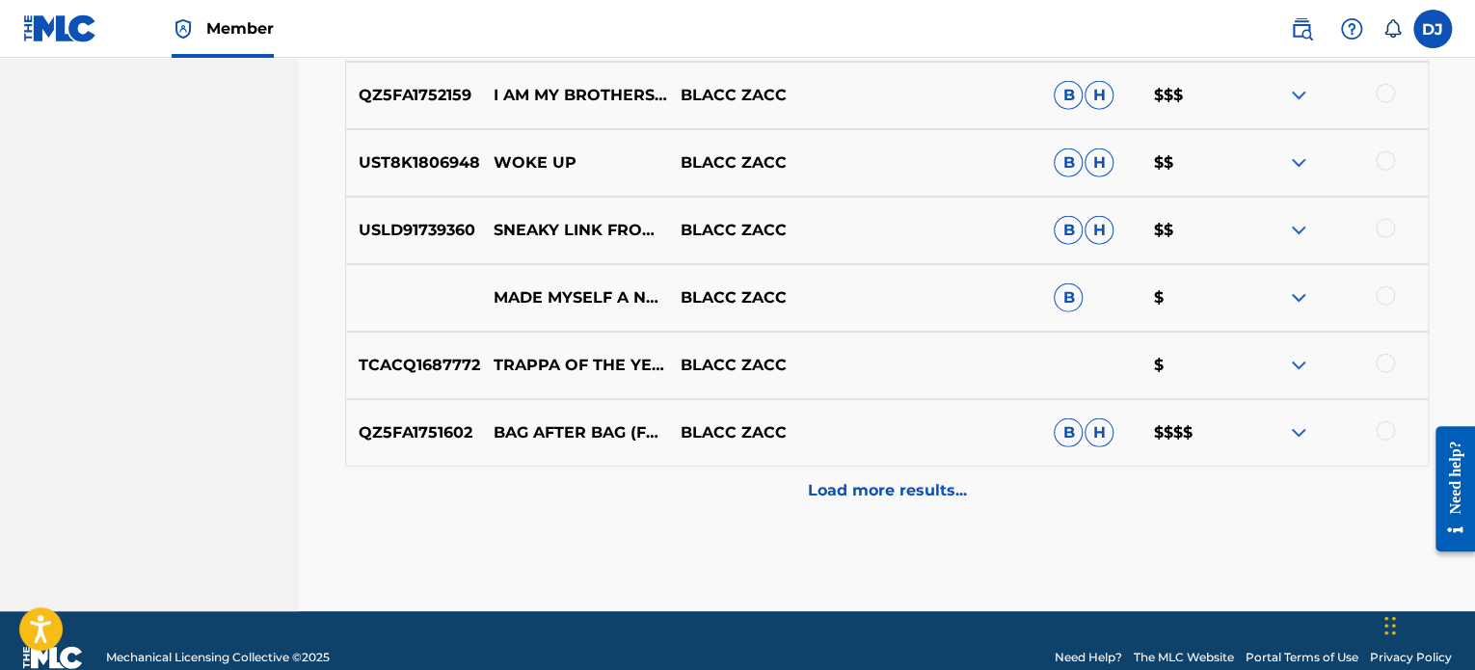
scroll to position [2415, 0]
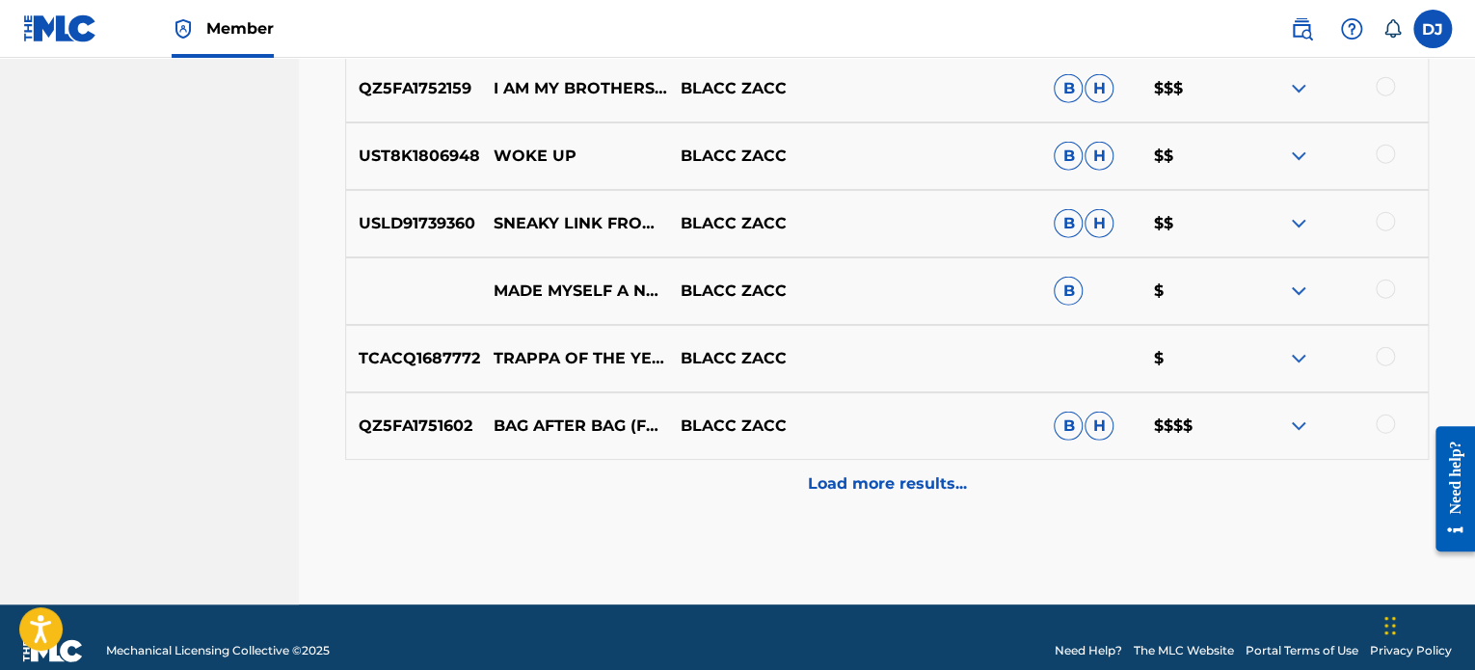
click at [899, 472] on p "Load more results..." at bounding box center [887, 483] width 159 height 23
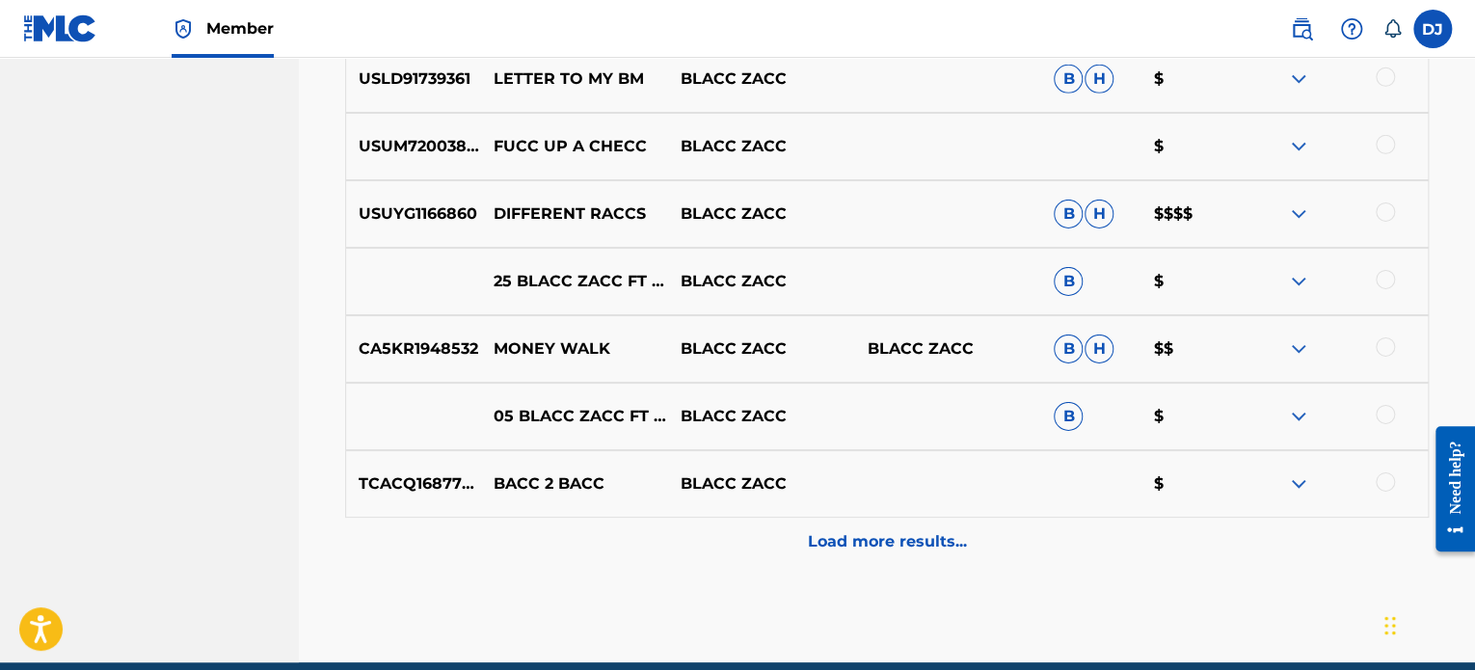
scroll to position [3070, 0]
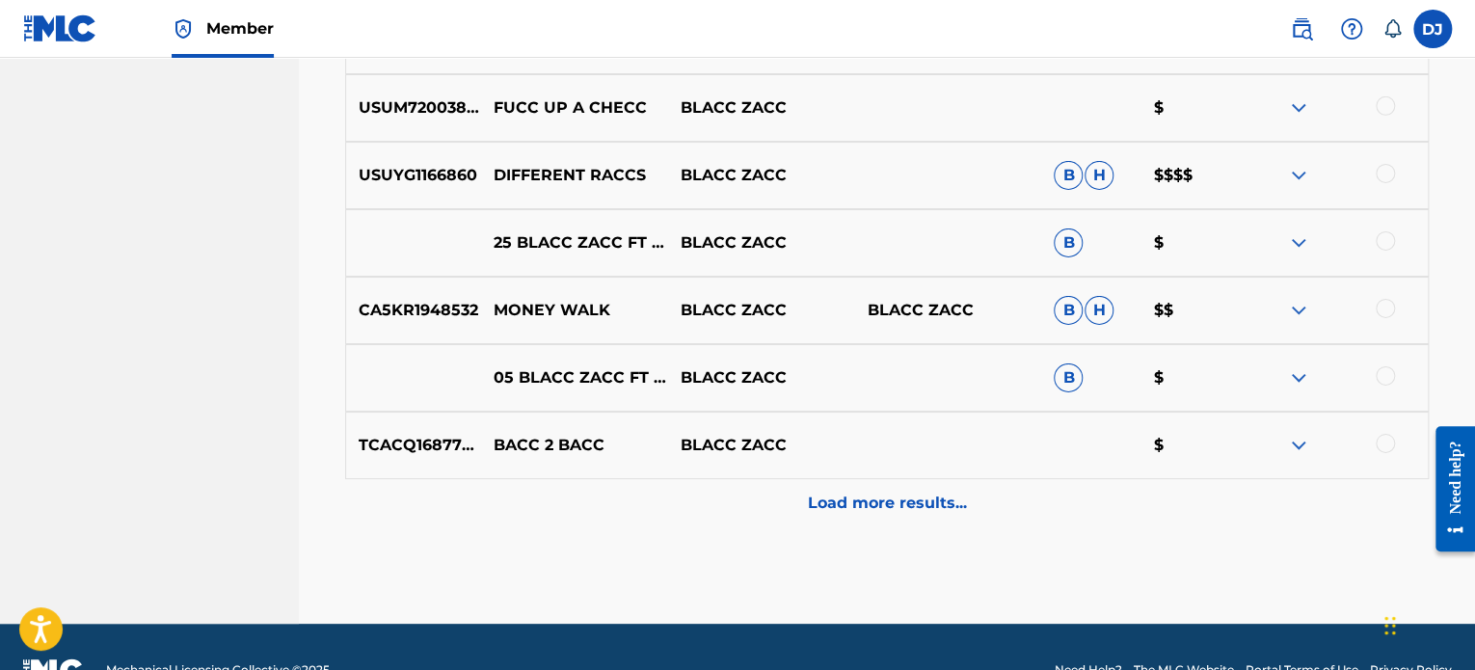
click at [894, 495] on p "Load more results..." at bounding box center [887, 503] width 159 height 23
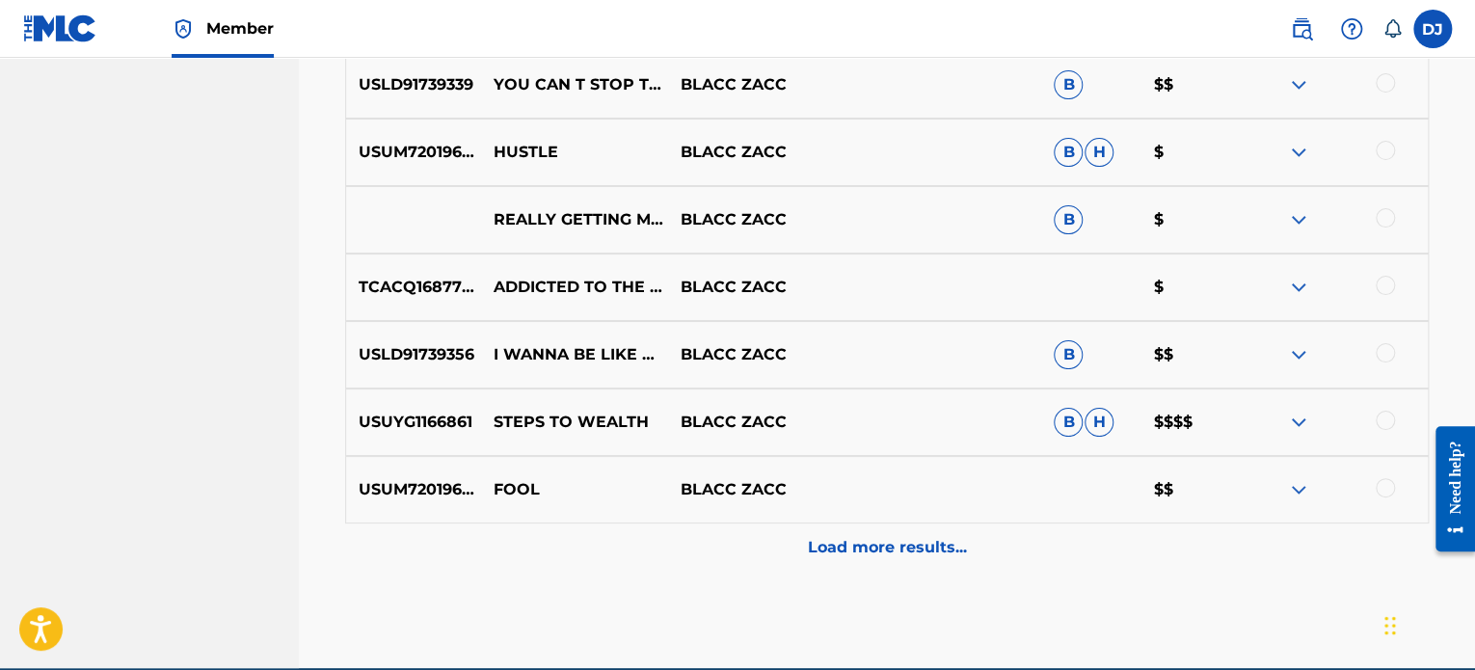
scroll to position [3790, 0]
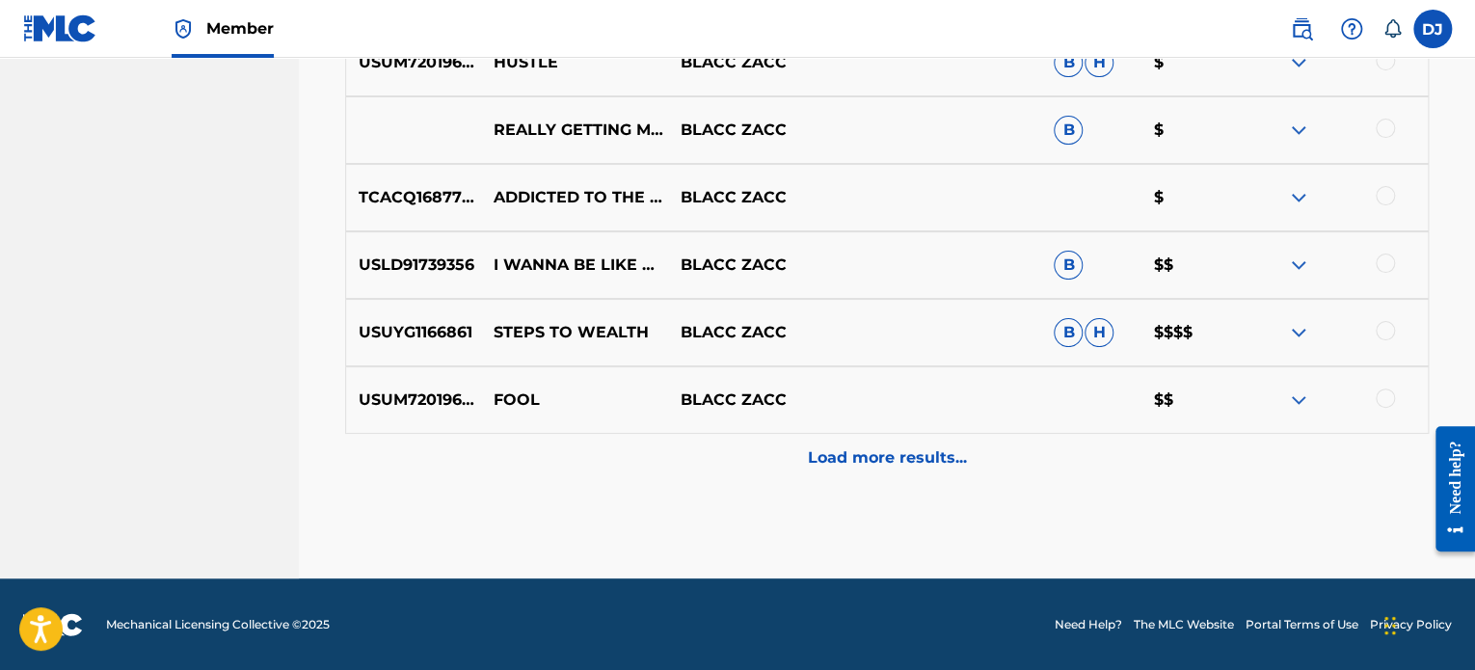
click at [898, 462] on p "Load more results..." at bounding box center [887, 457] width 159 height 23
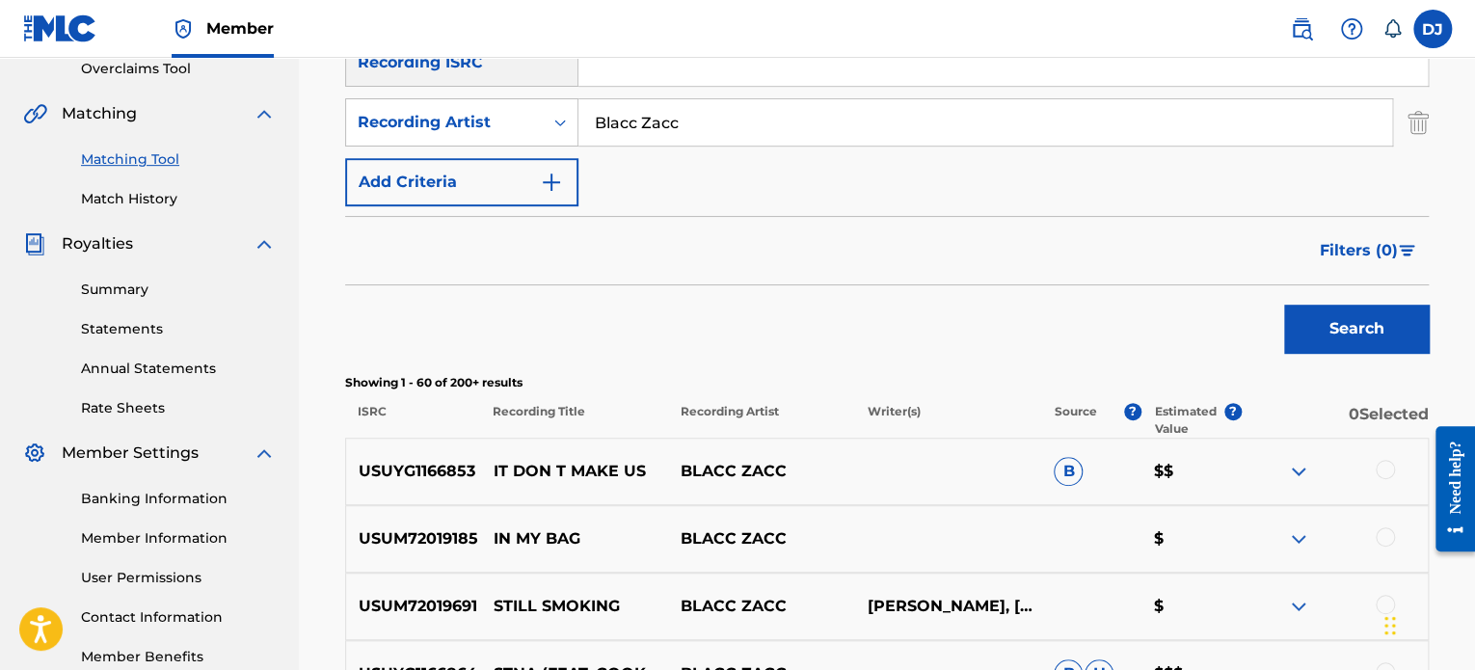
scroll to position [336, 0]
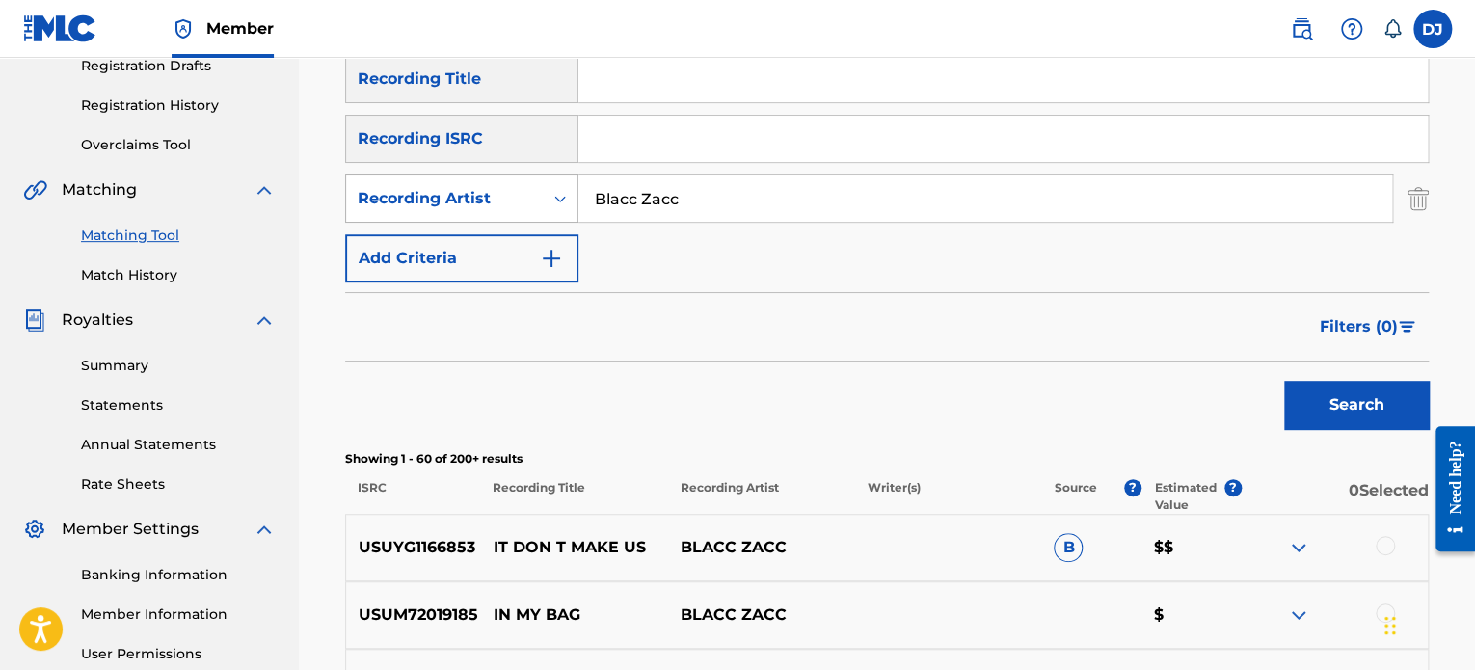
drag, startPoint x: 648, startPoint y: 218, endPoint x: 393, endPoint y: 180, distance: 257.2
click at [393, 180] on div "SearchWithCriteria7f845b37-de95-4691-bdf4-c83c7a3b56cf Recording Artist Blacc Z…" at bounding box center [886, 198] width 1083 height 48
click at [393, 180] on div "Recording Artist" at bounding box center [444, 198] width 197 height 37
drag, startPoint x: 682, startPoint y: 193, endPoint x: 507, endPoint y: 191, distance: 175.4
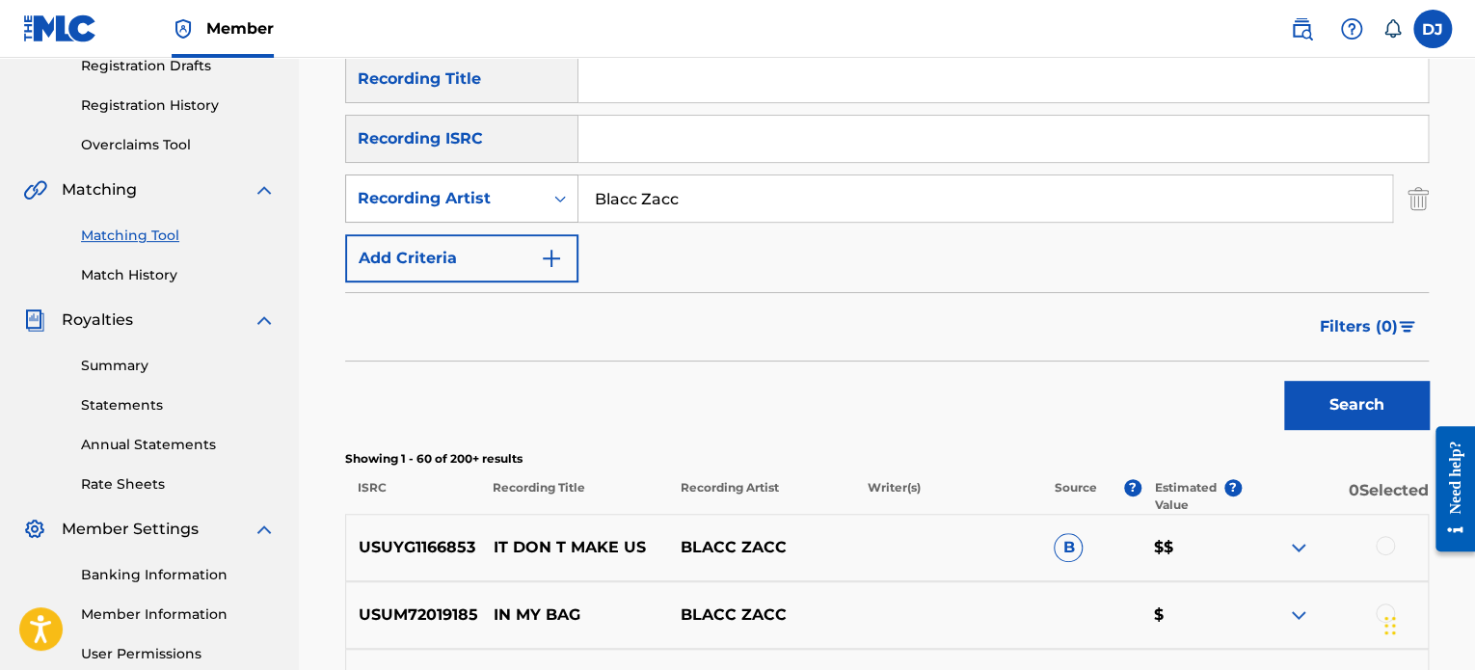
click at [507, 191] on div "SearchWithCriteria7f845b37-de95-4691-bdf4-c83c7a3b56cf Recording Artist Blacc Z…" at bounding box center [886, 198] width 1083 height 48
click at [1284, 381] on button "Search" at bounding box center [1356, 405] width 145 height 48
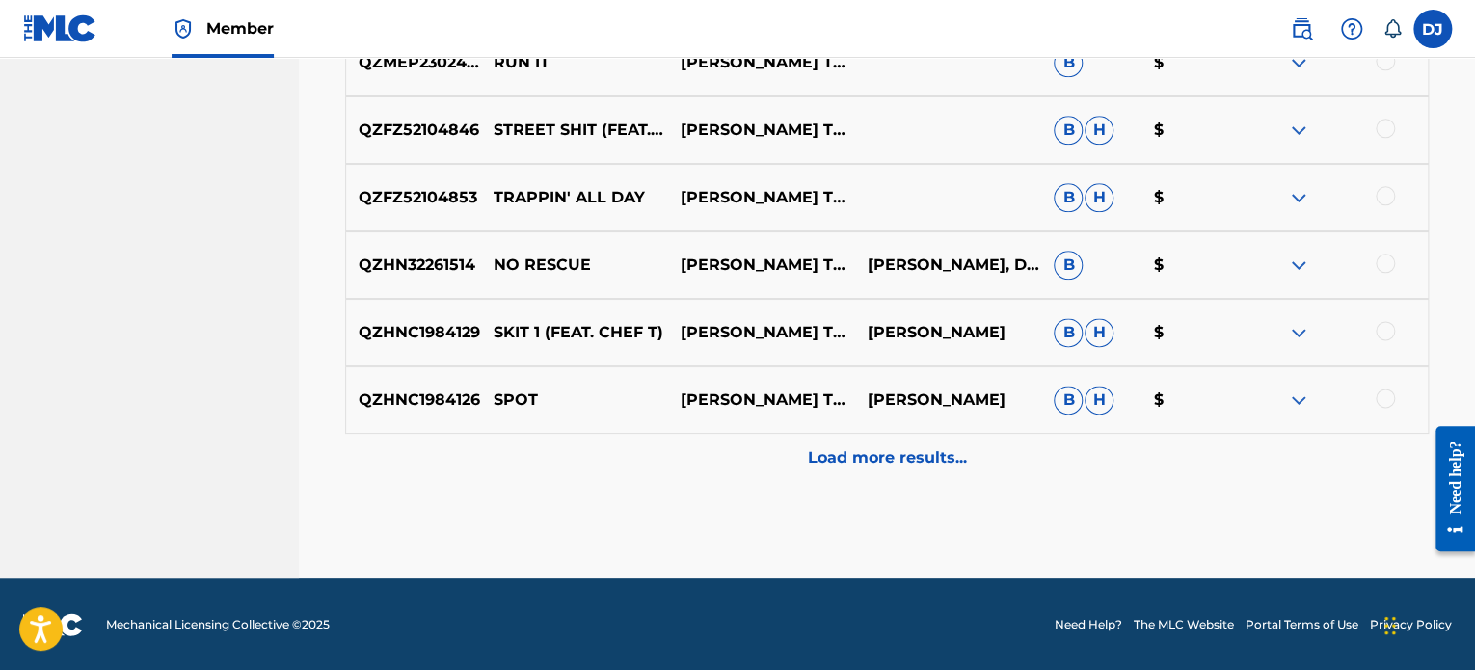
scroll to position [991, 0]
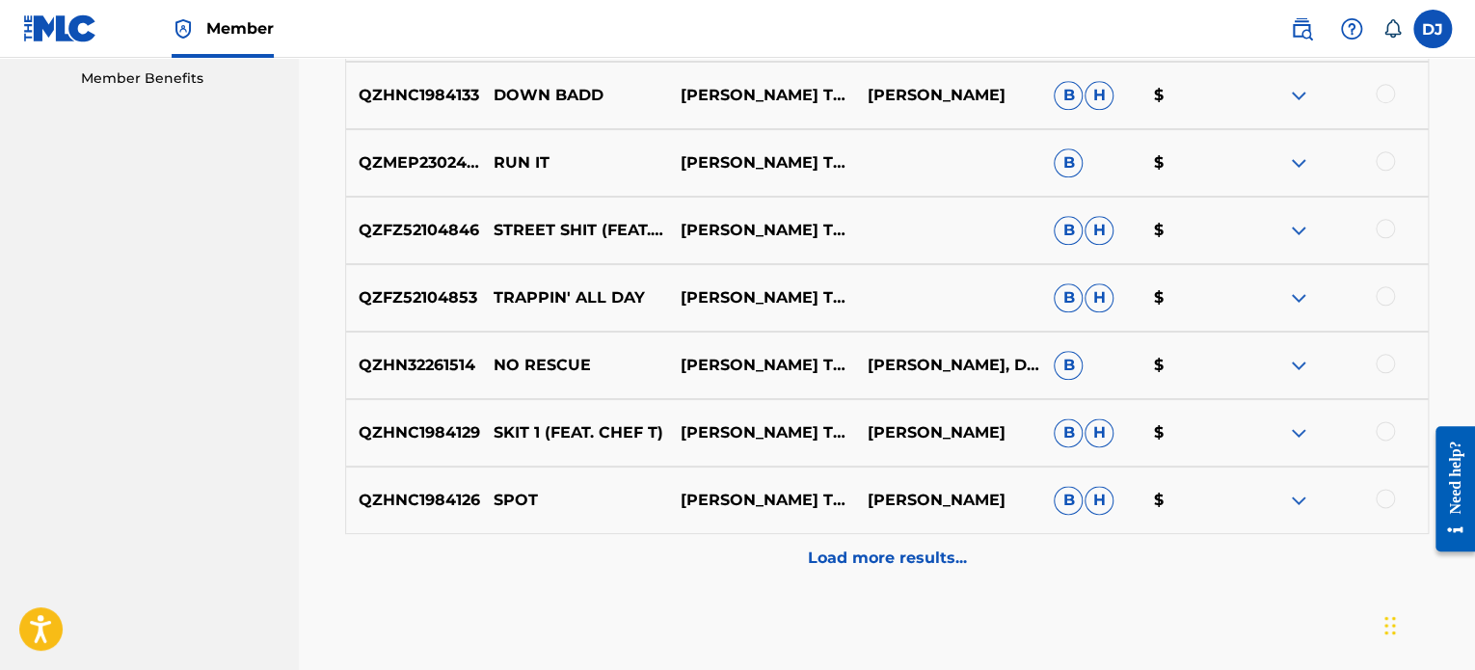
click at [917, 563] on p "Load more results..." at bounding box center [887, 558] width 159 height 23
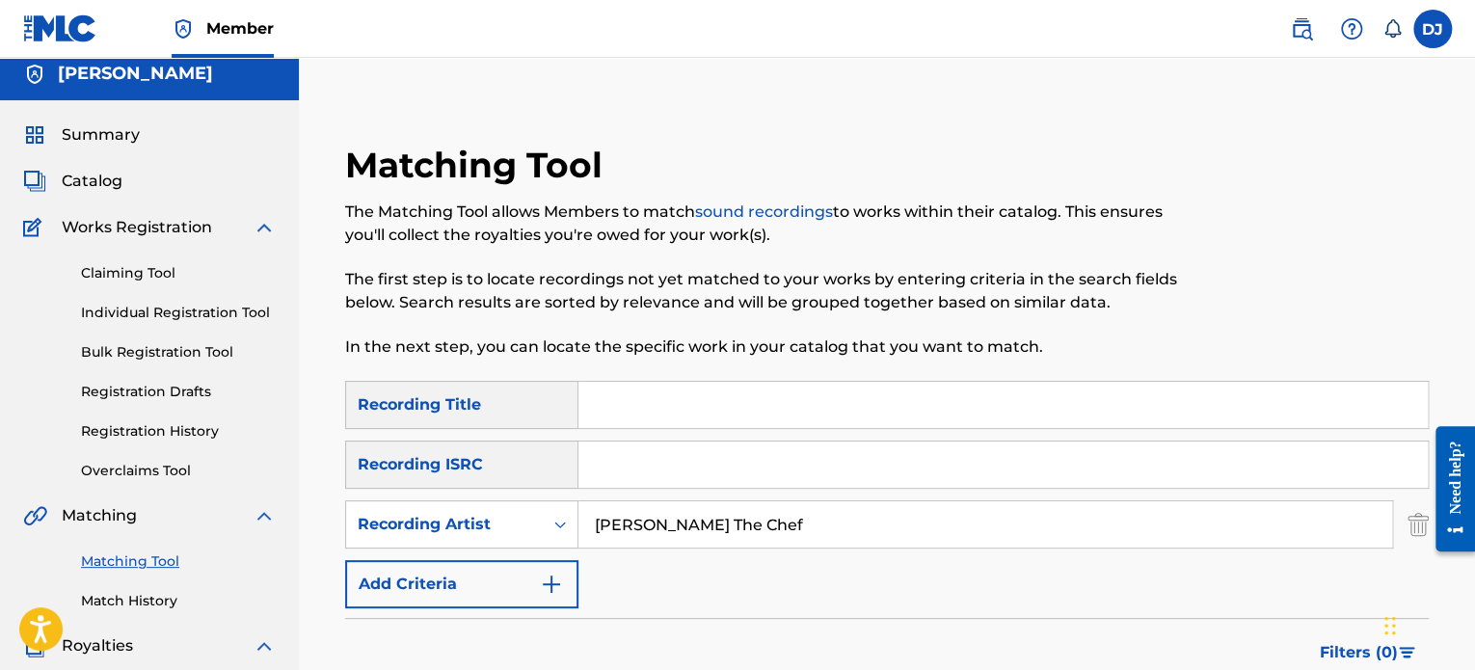
scroll to position [0, 0]
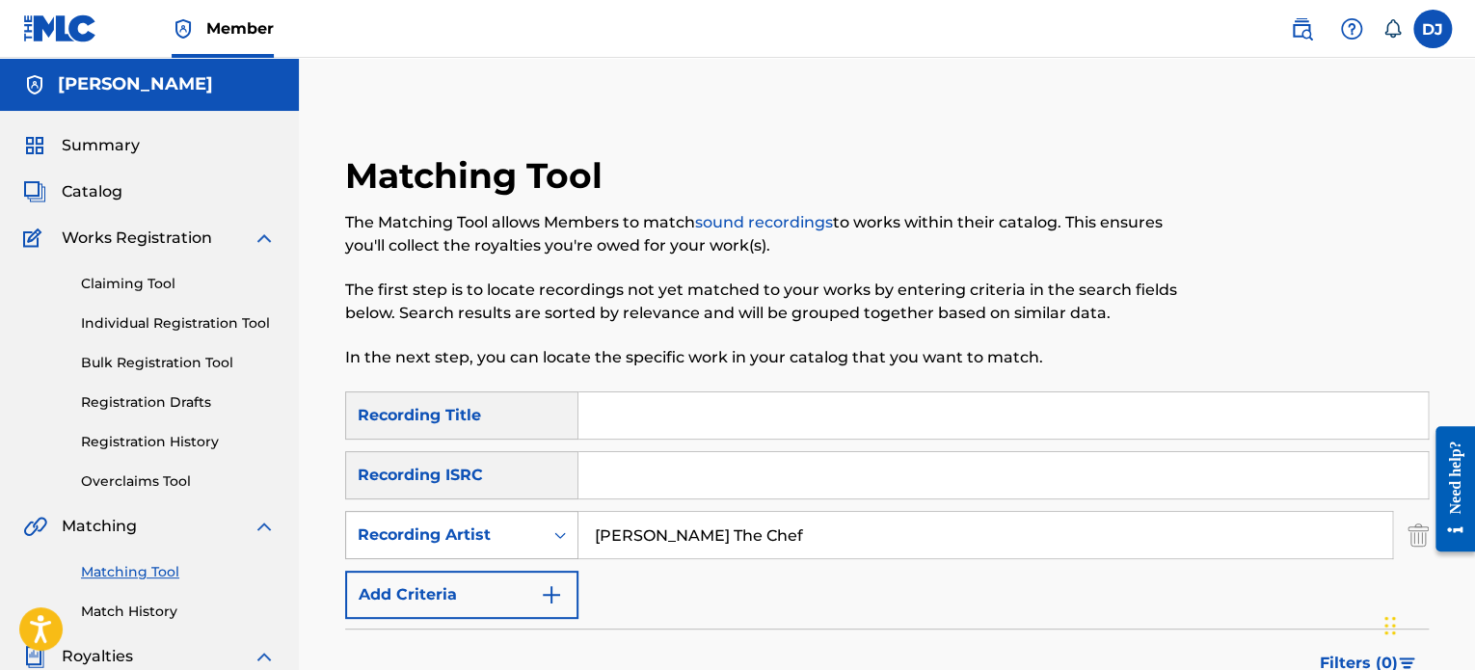
drag, startPoint x: 744, startPoint y: 527, endPoint x: 524, endPoint y: 537, distance: 220.0
click at [524, 537] on div "SearchWithCriteria7f845b37-de95-4691-bdf4-c83c7a3b56cf Recording Artist [PERSON…" at bounding box center [886, 535] width 1083 height 48
click at [521, 463] on div "Recording ISRC" at bounding box center [461, 475] width 233 height 48
drag, startPoint x: 764, startPoint y: 519, endPoint x: 524, endPoint y: 541, distance: 241.0
click at [524, 541] on div "SearchWithCriteria7f845b37-de95-4691-bdf4-c83c7a3b56cf Recording Artist [PERSON…" at bounding box center [886, 535] width 1083 height 48
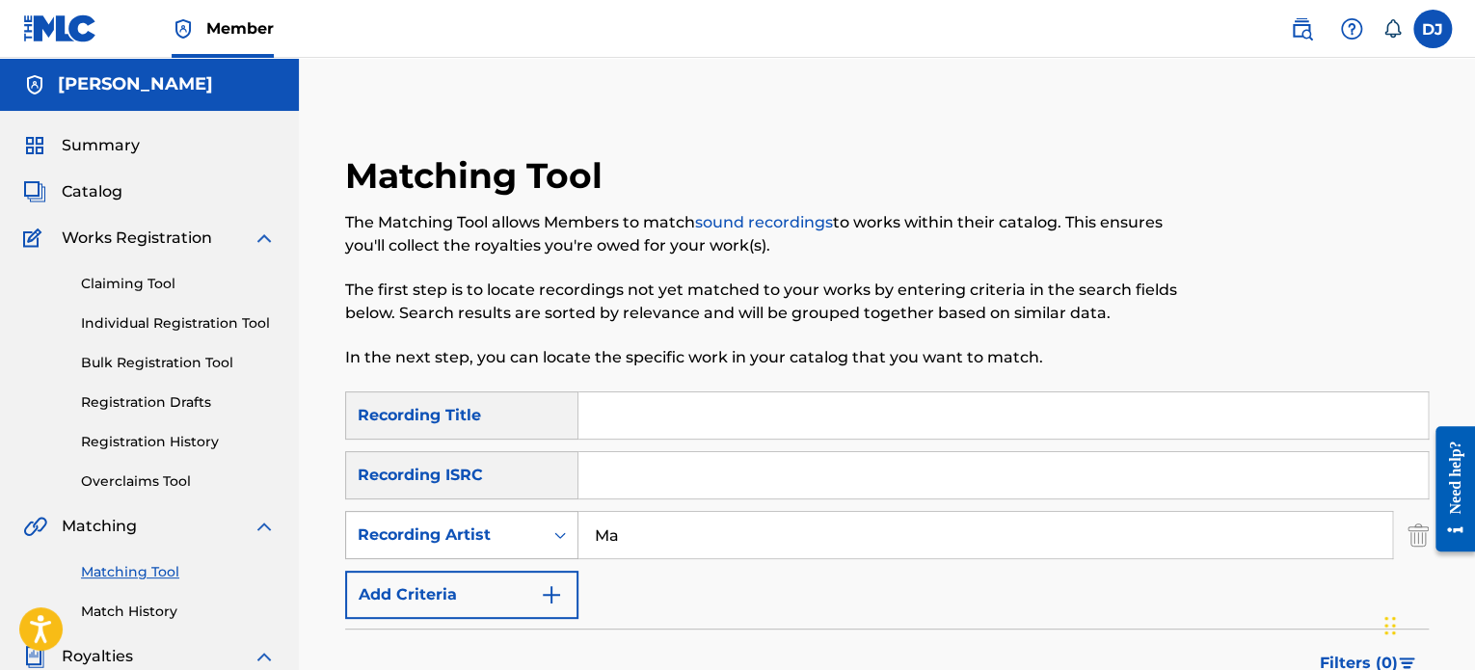
type input "M"
drag, startPoint x: 665, startPoint y: 538, endPoint x: 467, endPoint y: 539, distance: 198.6
click at [467, 539] on div "SearchWithCriteria7f845b37-de95-4691-bdf4-c83c7a3b56cf Recording Artist Ms. Tip" at bounding box center [886, 535] width 1083 height 48
click at [467, 539] on div "Recording Artist" at bounding box center [445, 534] width 174 height 23
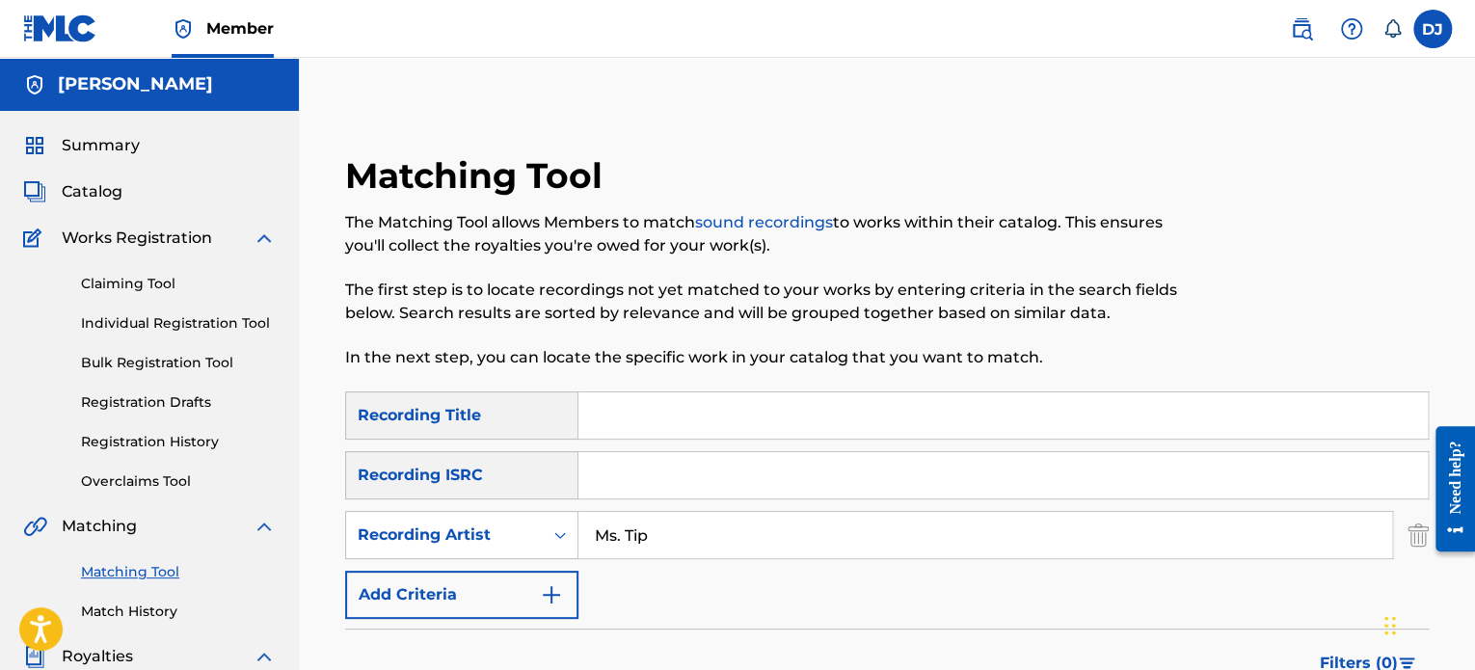
drag, startPoint x: 467, startPoint y: 539, endPoint x: 486, endPoint y: 510, distance: 34.8
click at [486, 511] on div "Recording Artist" at bounding box center [461, 535] width 233 height 48
drag, startPoint x: 687, startPoint y: 530, endPoint x: 436, endPoint y: 532, distance: 251.6
click at [436, 532] on div "SearchWithCriteria7f845b37-de95-4691-bdf4-c83c7a3b56cf Recording Artist Ms. Tip" at bounding box center [886, 535] width 1083 height 48
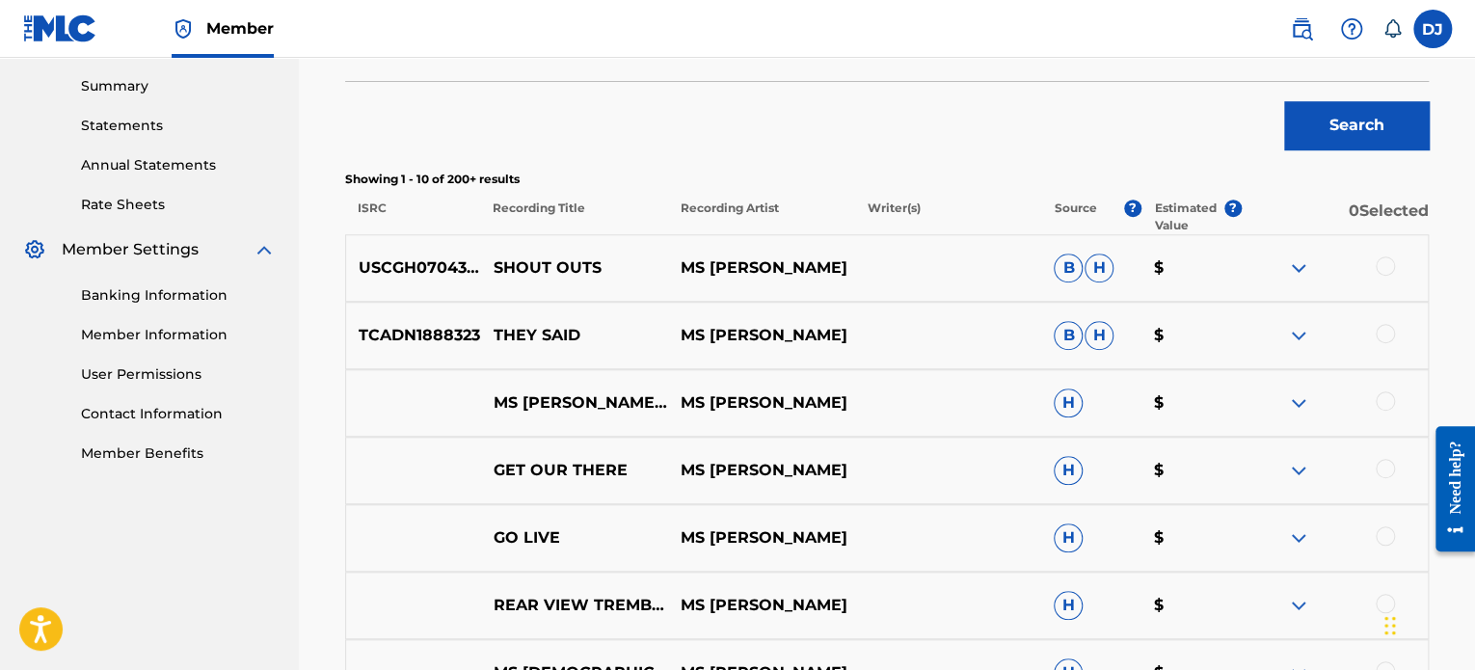
click at [1364, 106] on button "Search" at bounding box center [1356, 125] width 145 height 48
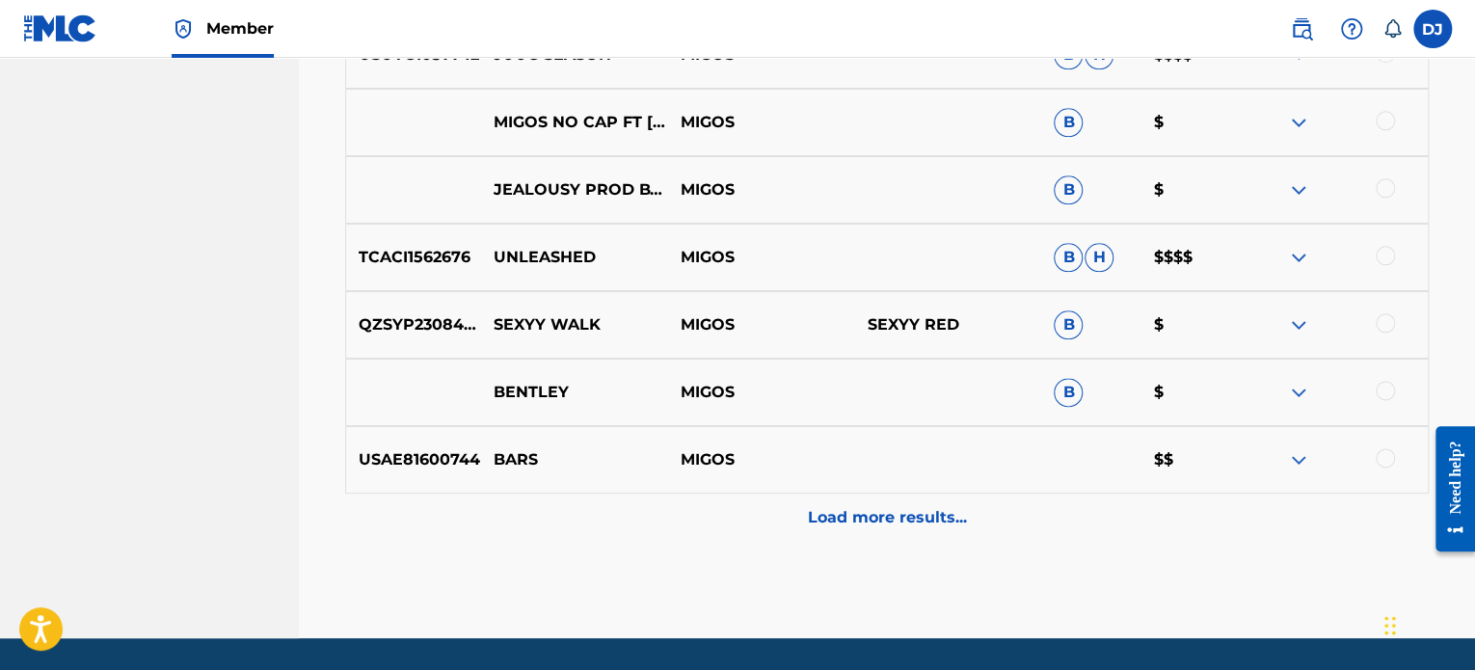
scroll to position [1032, 0]
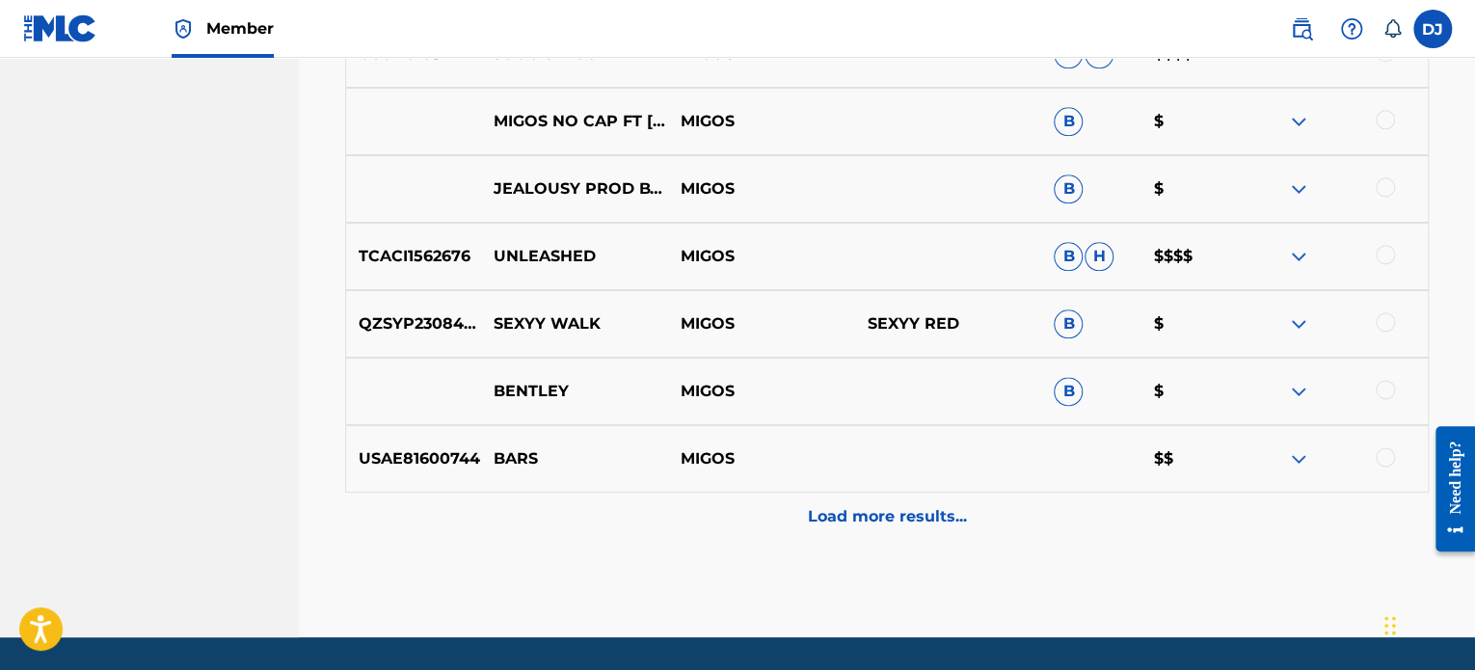
click at [830, 525] on p "Load more results..." at bounding box center [887, 516] width 159 height 23
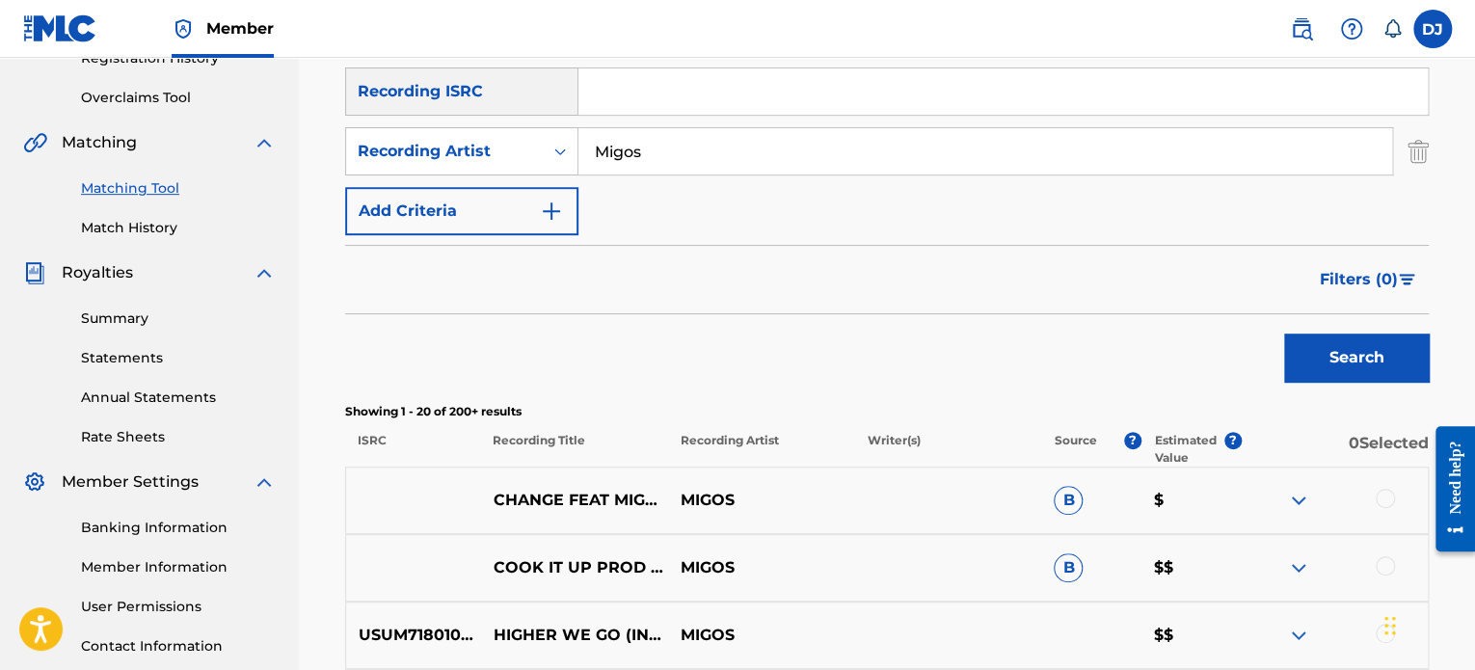
scroll to position [378, 0]
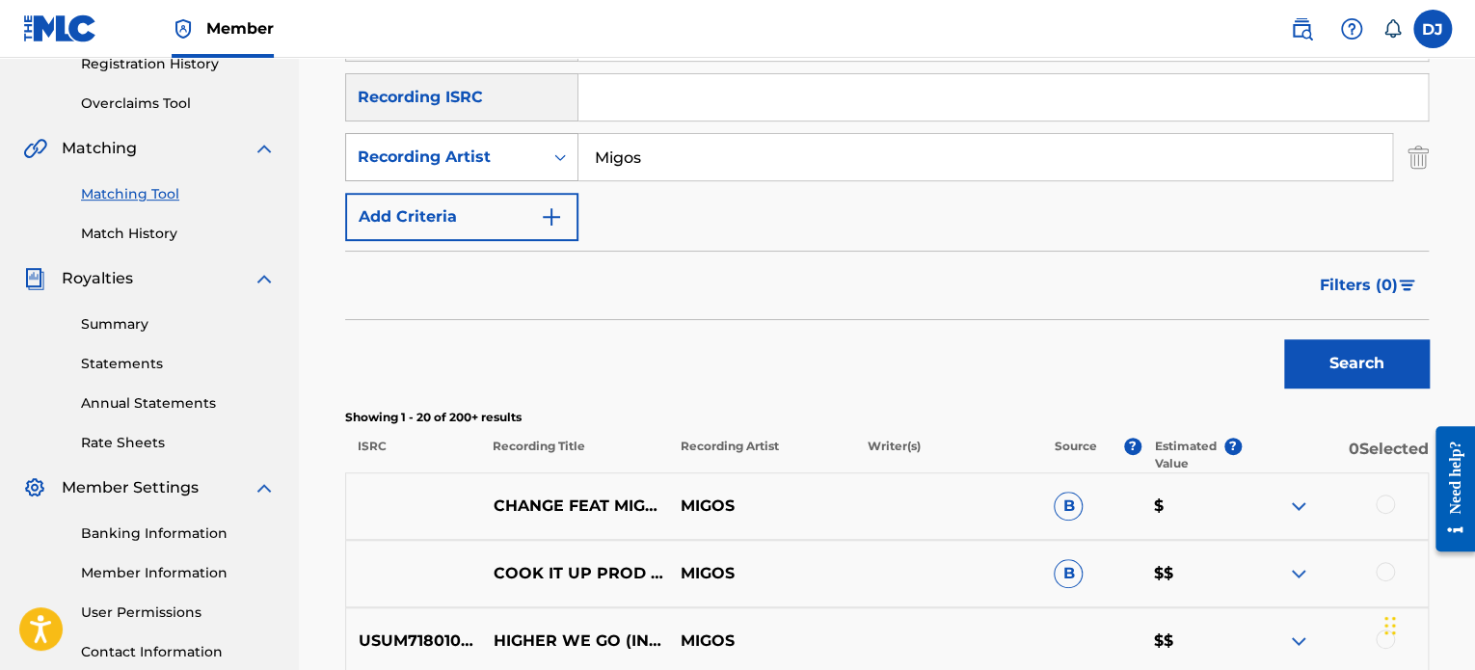
drag, startPoint x: 657, startPoint y: 157, endPoint x: 523, endPoint y: 158, distance: 134.0
click at [523, 158] on div "SearchWithCriteria7f845b37-de95-4691-bdf4-c83c7a3b56cf Recording Artist [PERSON…" at bounding box center [886, 157] width 1083 height 48
type input "PG Ra"
click at [1284, 339] on button "Search" at bounding box center [1356, 363] width 145 height 48
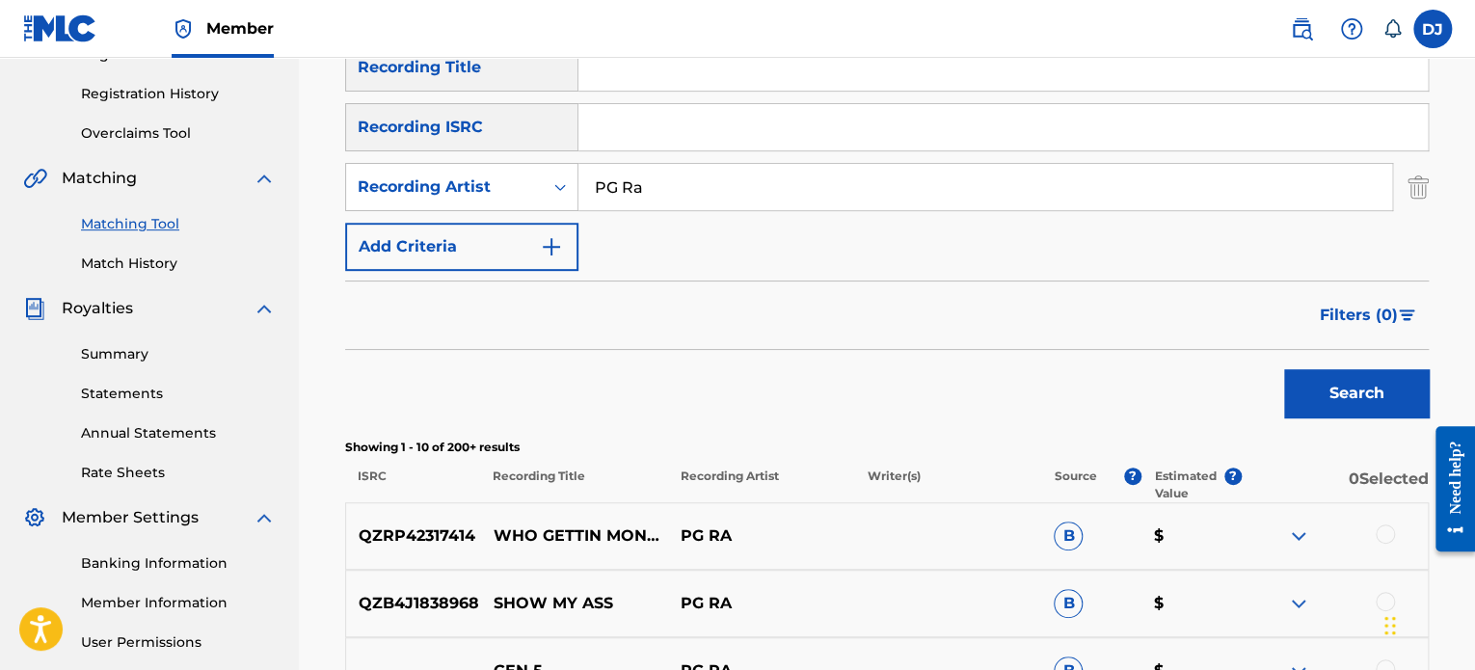
scroll to position [0, 0]
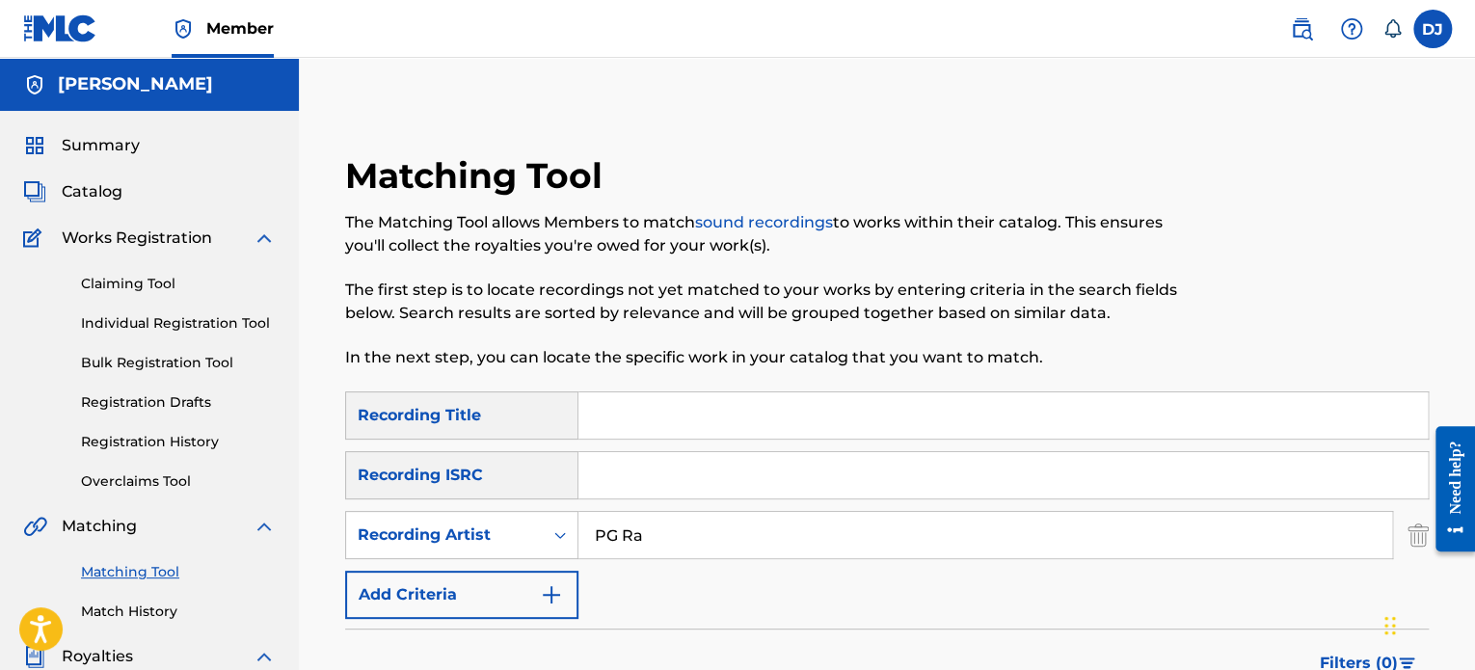
click at [123, 442] on link "Registration History" at bounding box center [178, 442] width 195 height 20
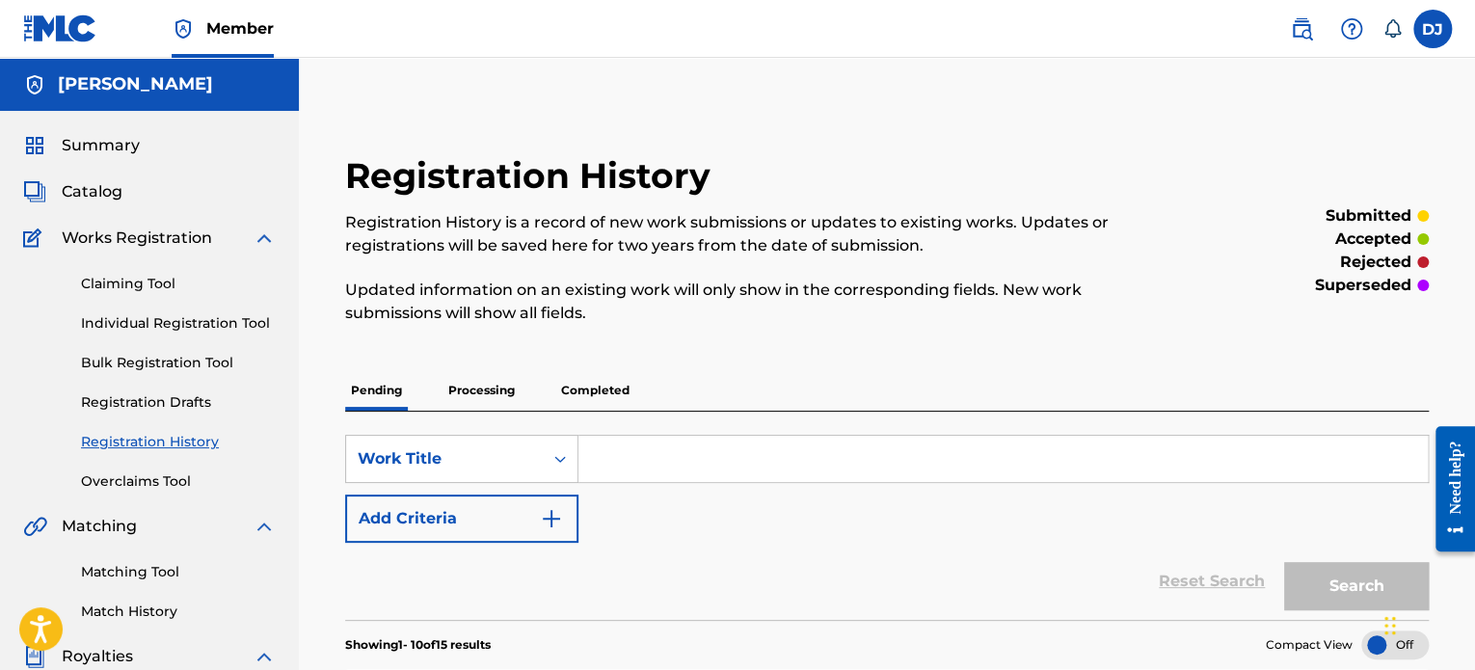
scroll to position [39, 0]
